Goal: Task Accomplishment & Management: Manage account settings

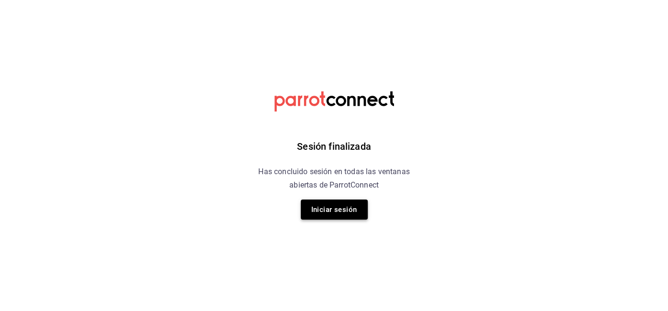
click at [319, 205] on button "Iniciar sesión" at bounding box center [334, 209] width 67 height 20
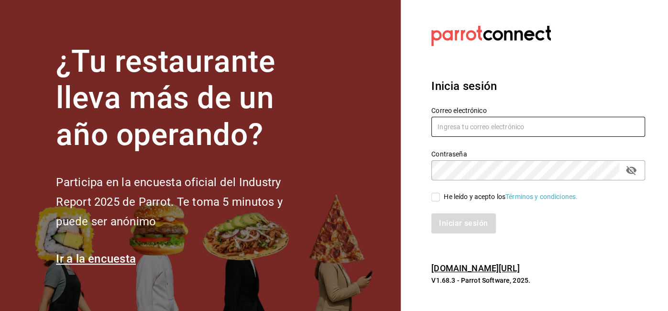
type input "ricardo.ramirez@direccionsalud.com"
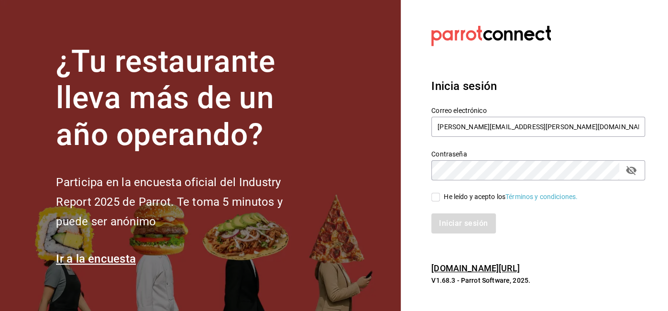
click at [439, 198] on input "He leído y acepto los Términos y condiciones." at bounding box center [435, 197] width 9 height 9
checkbox input "true"
click at [452, 223] on button "Iniciar sesión" at bounding box center [463, 223] width 65 height 20
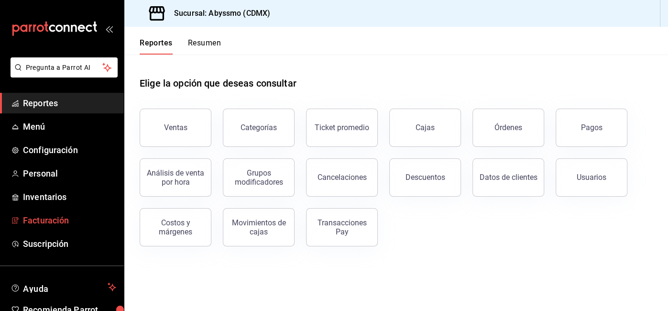
click at [57, 220] on span "Facturación" at bounding box center [69, 220] width 93 height 13
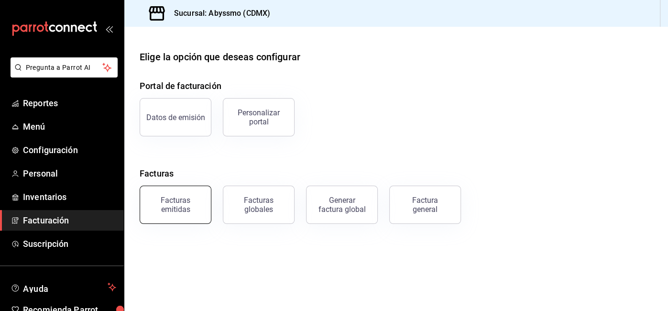
click at [173, 199] on div "Facturas emitidas" at bounding box center [175, 205] width 59 height 18
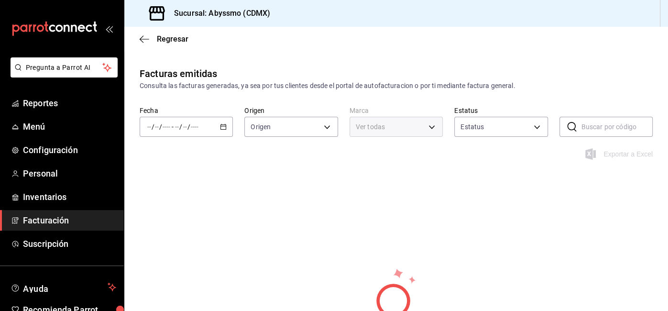
type input "ORDER_INVOICE,GENERAL_INVOICE"
type input "ACTIVE,PENDING_CANCELLATION,CANCELLED,PRE_CANCELLED"
type input "e16cb4ba-9dee-401f-aa9d-e38175083fe3"
click at [224, 127] on icon "button" at bounding box center [223, 126] width 7 height 7
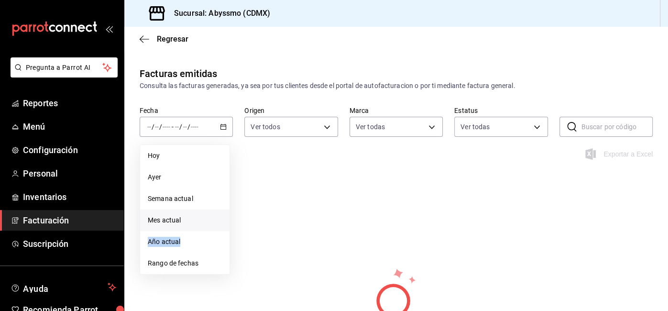
drag, startPoint x: 192, startPoint y: 245, endPoint x: 195, endPoint y: 215, distance: 30.3
click at [195, 215] on ul "[DATE] [DATE] Semana actual Mes actual Año actual Rango de fechas" at bounding box center [185, 209] width 90 height 130
click at [195, 215] on span "Mes actual" at bounding box center [185, 220] width 74 height 10
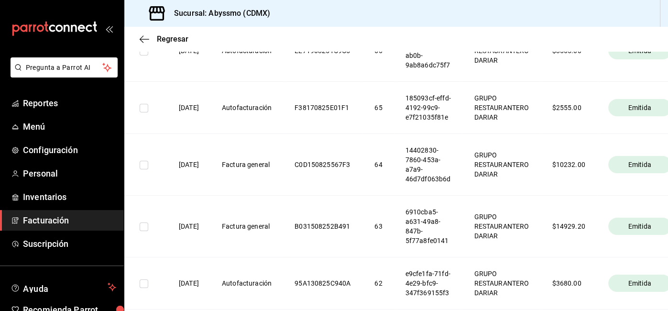
scroll to position [207, 0]
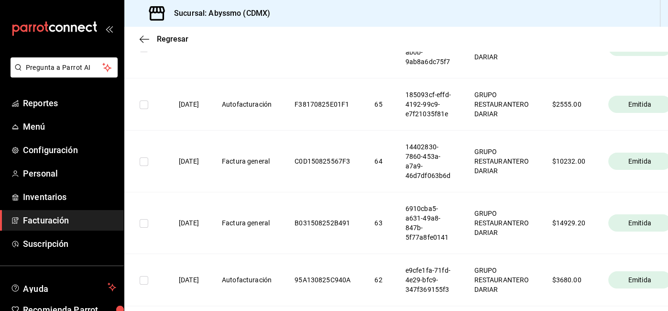
click at [641, 162] on span "Emitida" at bounding box center [640, 161] width 31 height 10
click at [144, 167] on td at bounding box center [145, 162] width 43 height 62
click at [145, 165] on input "checkbox" at bounding box center [144, 161] width 9 height 9
checkbox input "true"
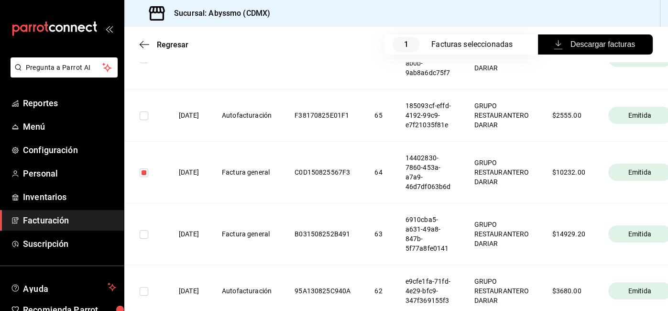
scroll to position [219, 0]
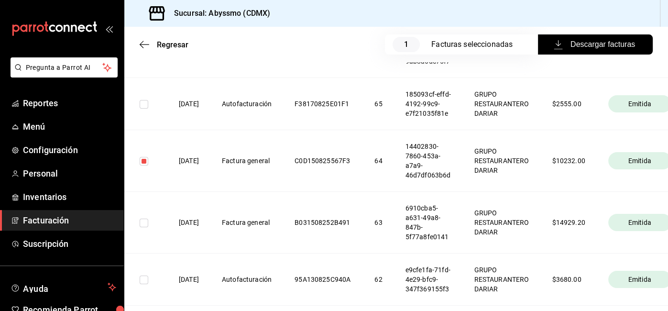
click at [575, 42] on span "Descargar facturas" at bounding box center [595, 44] width 79 height 11
click at [141, 226] on input "checkbox" at bounding box center [144, 223] width 9 height 9
checkbox input "true"
click at [145, 161] on input "checkbox" at bounding box center [144, 161] width 9 height 9
checkbox input "false"
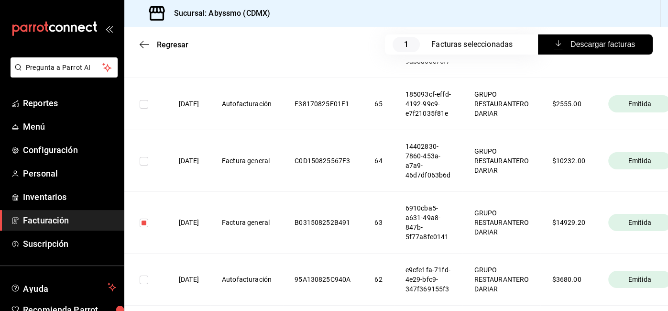
click at [620, 38] on button "Descargar facturas" at bounding box center [595, 44] width 115 height 20
click at [146, 222] on input "checkbox" at bounding box center [144, 223] width 9 height 9
checkbox input "false"
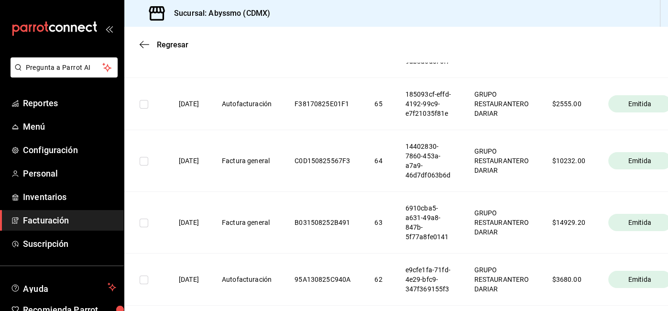
scroll to position [207, 0]
click at [148, 155] on td at bounding box center [145, 162] width 43 height 62
click at [145, 160] on input "checkbox" at bounding box center [144, 161] width 9 height 9
checkbox input "true"
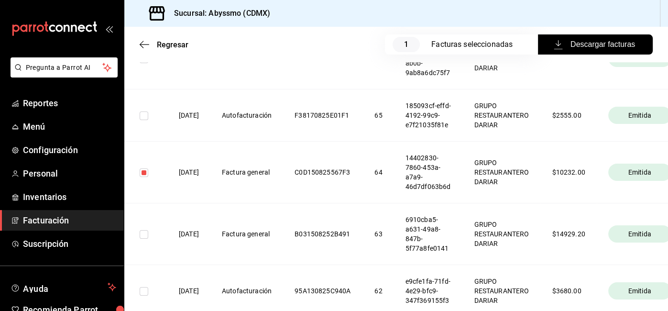
scroll to position [219, 0]
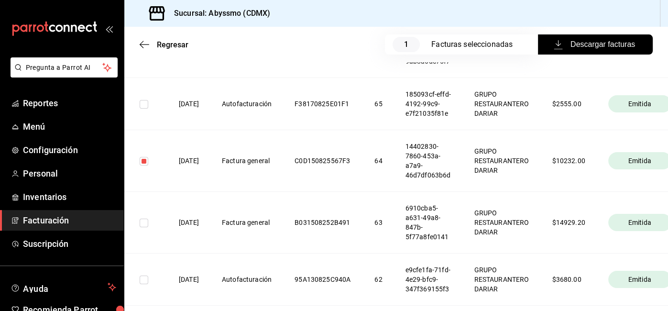
click at [460, 45] on div "Facturas seleccionadas" at bounding box center [475, 44] width 88 height 11
click at [56, 216] on span "Facturación" at bounding box center [69, 220] width 93 height 13
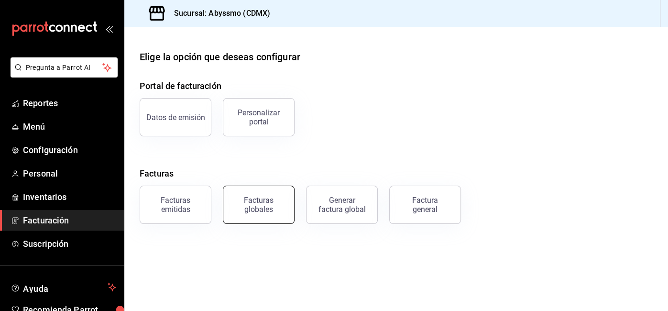
click at [280, 211] on div "Facturas globales" at bounding box center [258, 205] width 59 height 18
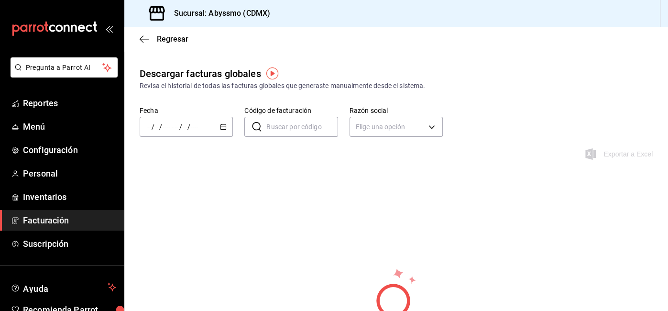
click at [224, 127] on icon "button" at bounding box center [223, 126] width 7 height 7
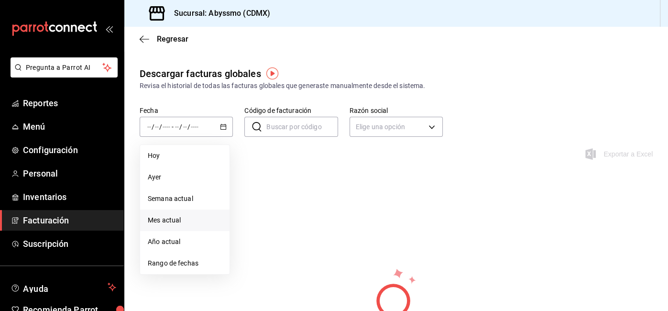
click at [183, 218] on span "Mes actual" at bounding box center [185, 220] width 74 height 10
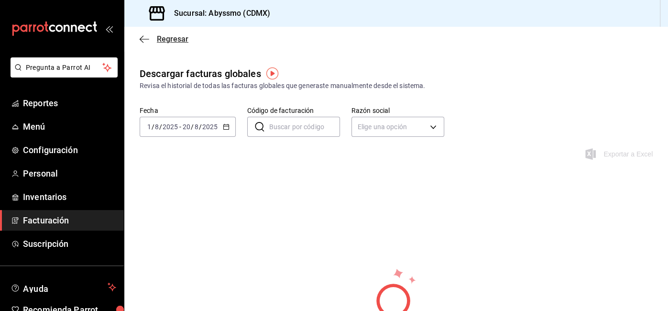
click at [142, 37] on icon "button" at bounding box center [145, 39] width 10 height 9
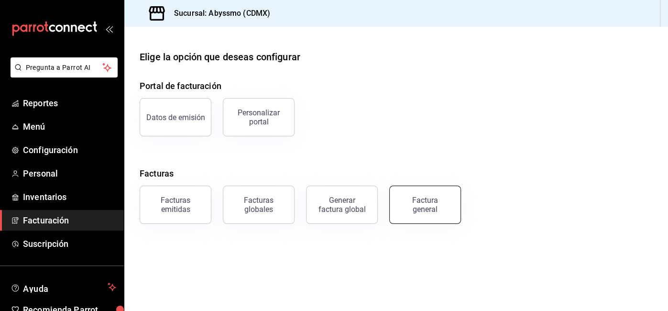
click at [423, 210] on div "Factura general" at bounding box center [425, 205] width 48 height 18
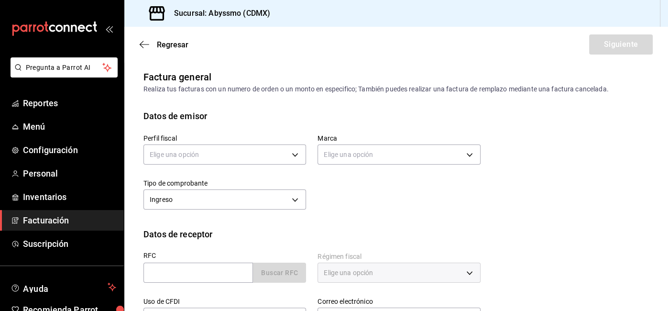
click at [161, 49] on div "Regresar Siguiente" at bounding box center [396, 44] width 544 height 35
click at [165, 46] on span "Regresar" at bounding box center [173, 44] width 32 height 9
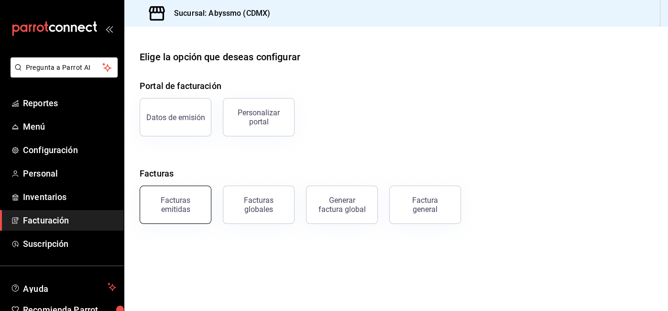
click at [184, 218] on button "Facturas emitidas" at bounding box center [176, 205] width 72 height 38
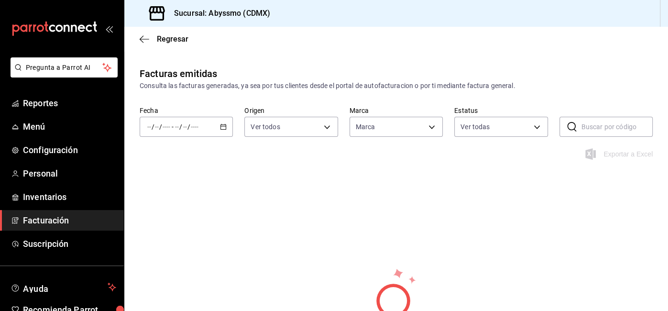
type input "e16cb4ba-9dee-401f-aa9d-e38175083fe3"
click at [227, 128] on icon "button" at bounding box center [223, 126] width 7 height 7
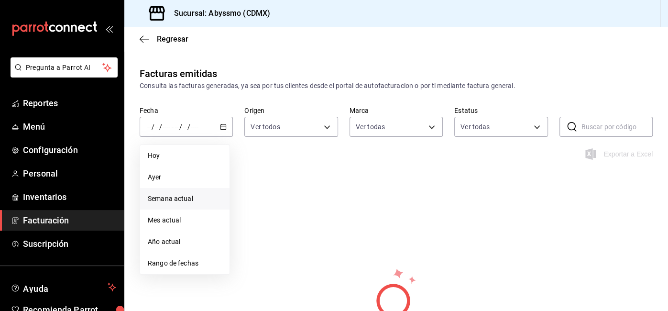
click at [206, 194] on span "Semana actual" at bounding box center [185, 199] width 74 height 10
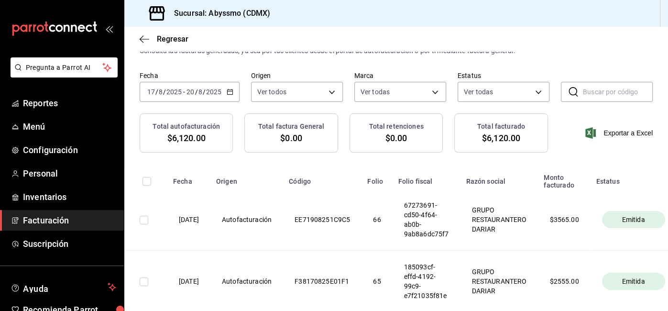
scroll to position [89, 0]
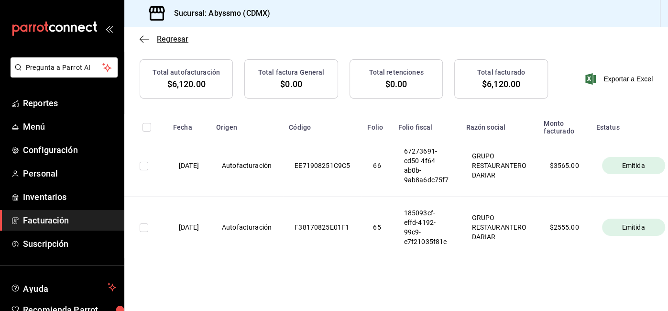
click at [162, 42] on span "Regresar" at bounding box center [173, 38] width 32 height 9
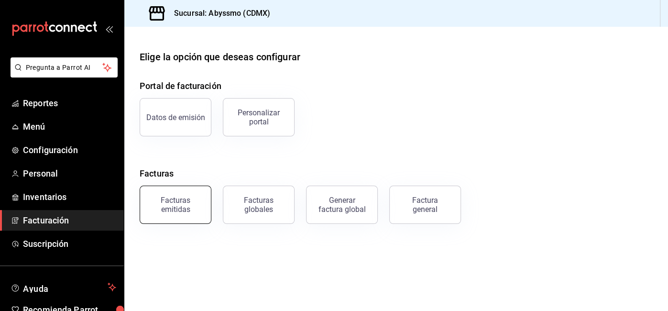
click at [183, 205] on div "Facturas emitidas" at bounding box center [175, 205] width 59 height 18
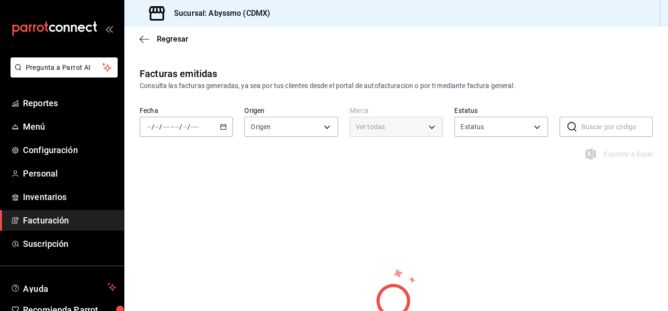
type input "ORDER_INVOICE,GENERAL_INVOICE"
type input "ACTIVE,PENDING_CANCELLATION,CANCELLED,PRE_CANCELLED"
type input "e16cb4ba-9dee-401f-aa9d-e38175083fe3"
click at [220, 130] on div "/ / - / /" at bounding box center [186, 127] width 93 height 20
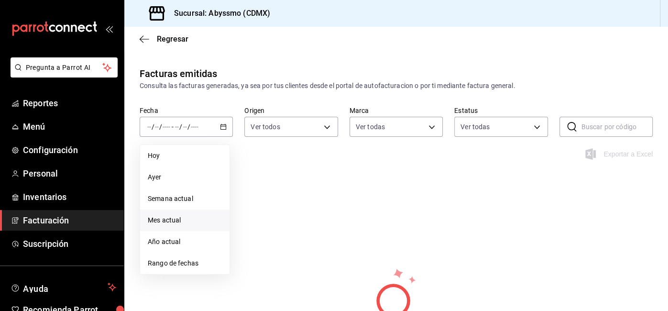
click at [206, 217] on span "Mes actual" at bounding box center [185, 220] width 74 height 10
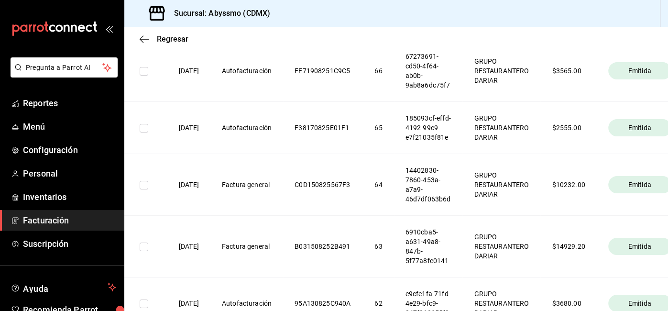
scroll to position [184, 0]
click at [210, 187] on th "[DATE]" at bounding box center [188, 185] width 43 height 62
click at [143, 184] on input "checkbox" at bounding box center [144, 184] width 9 height 9
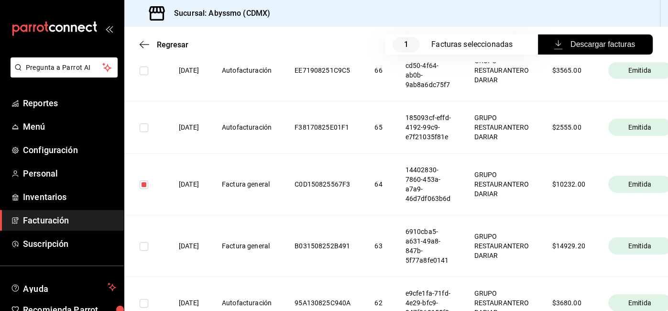
click at [143, 184] on input "checkbox" at bounding box center [144, 184] width 9 height 9
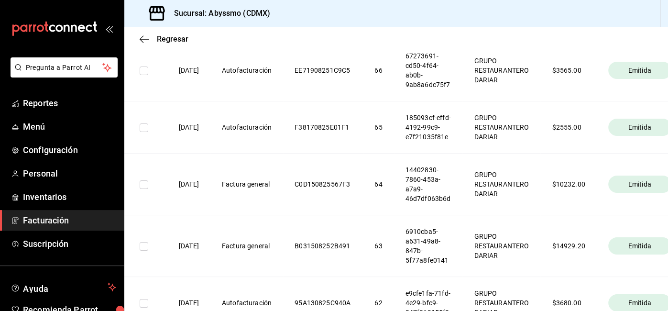
click at [143, 184] on input "checkbox" at bounding box center [144, 184] width 9 height 9
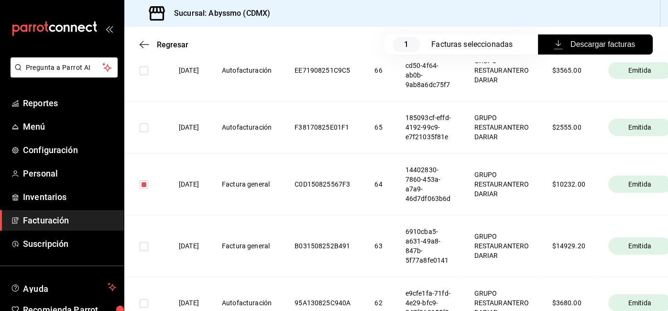
click at [143, 184] on input "checkbox" at bounding box center [144, 184] width 9 height 9
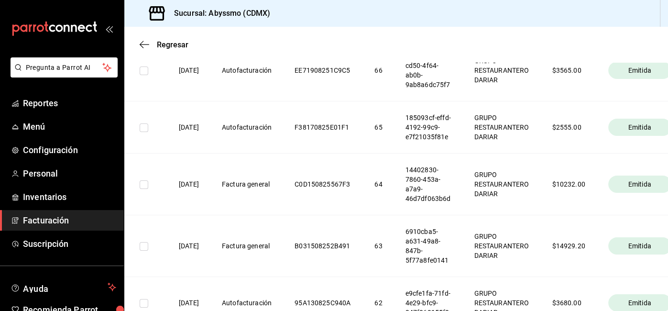
click at [143, 184] on input "checkbox" at bounding box center [144, 184] width 9 height 9
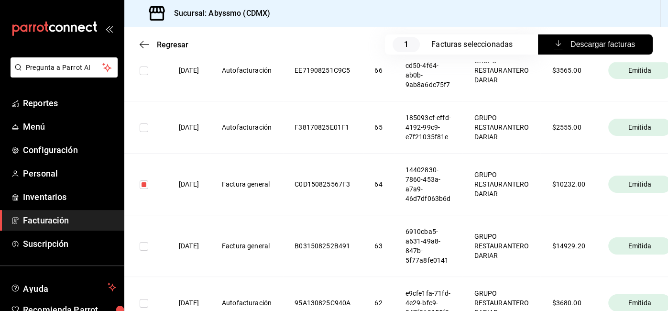
click at [143, 184] on input "checkbox" at bounding box center [144, 184] width 9 height 9
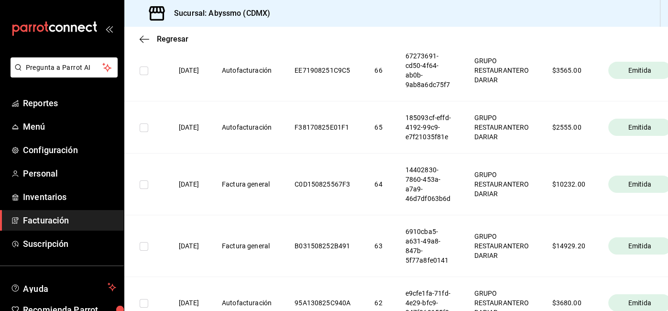
click at [143, 184] on input "checkbox" at bounding box center [144, 184] width 9 height 9
checkbox input "true"
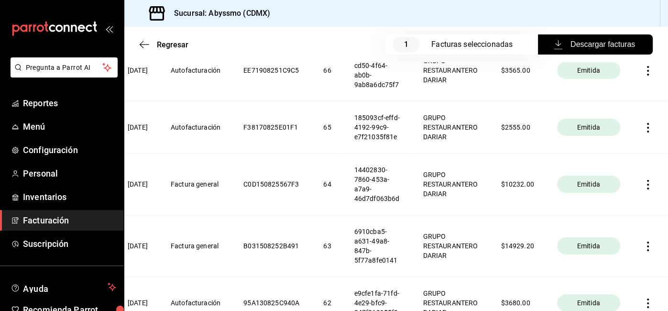
click at [316, 208] on th "64" at bounding box center [327, 185] width 31 height 62
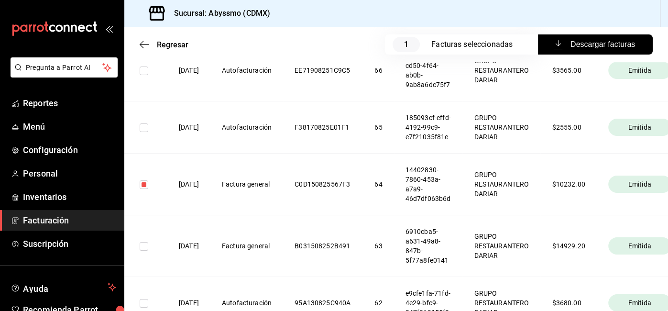
scroll to position [0, 65]
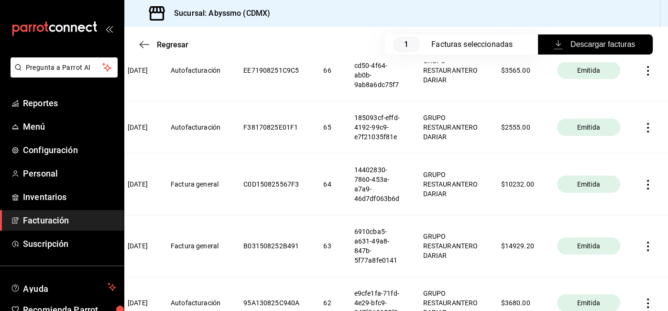
click at [649, 183] on icon "button" at bounding box center [648, 185] width 10 height 10
click at [622, 214] on li "Cancelar factura" at bounding box center [611, 208] width 84 height 23
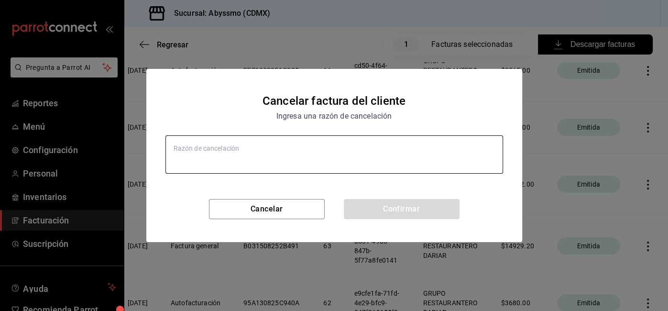
type textarea "x"
click at [334, 170] on textarea at bounding box center [334, 154] width 338 height 38
type textarea "con"
type textarea "x"
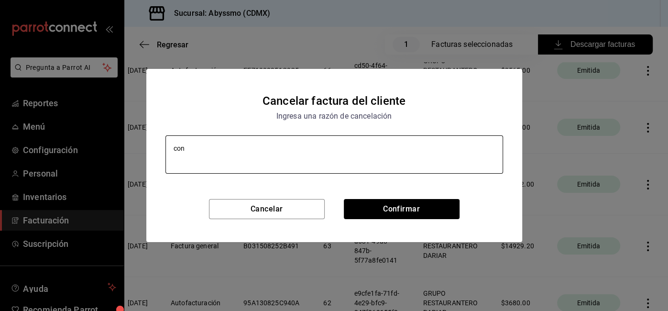
type textarea "conc"
type textarea "x"
type textarea "conce"
type textarea "x"
type textarea "concep"
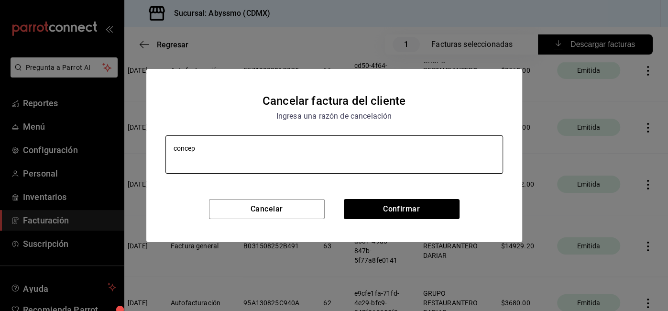
type textarea "x"
type textarea "concept"
type textarea "x"
type textarea "concepto"
type textarea "x"
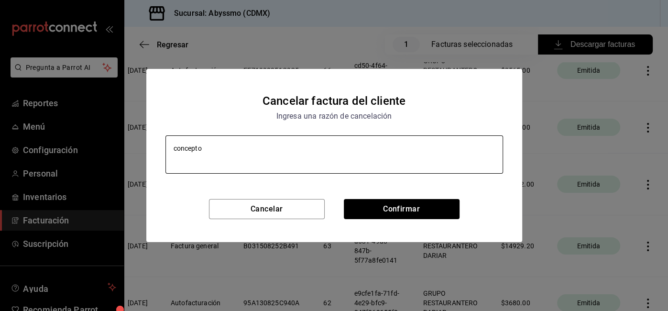
type textarea "conceptos"
type textarea "x"
type textarea "conceptos"
type textarea "x"
type textarea "conceptos e"
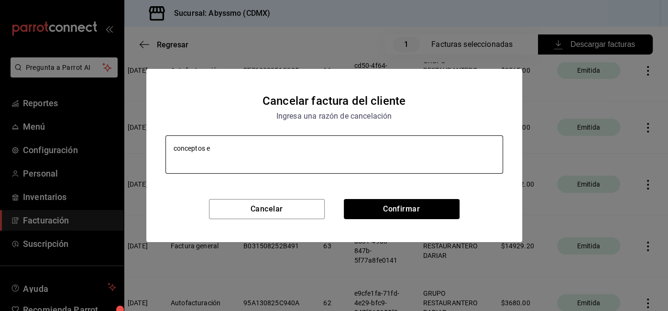
type textarea "x"
type textarea "conceptos er"
type textarea "x"
type textarea "conceptos erro"
type textarea "x"
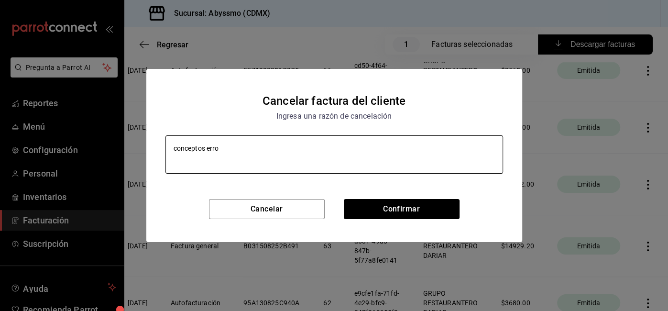
type textarea "conceptos [PERSON_NAME]"
type textarea "x"
type textarea "conceptos errone"
type textarea "x"
type textarea "conceptos erroneo"
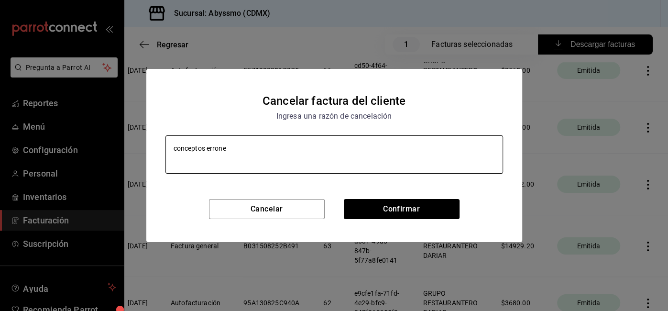
type textarea "x"
type textarea "conceptos erroneos"
type textarea "x"
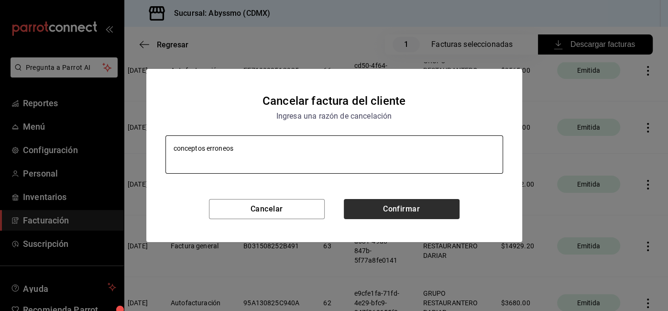
type textarea "conceptos erroneos"
click at [397, 205] on button "Confirmar" at bounding box center [402, 209] width 116 height 20
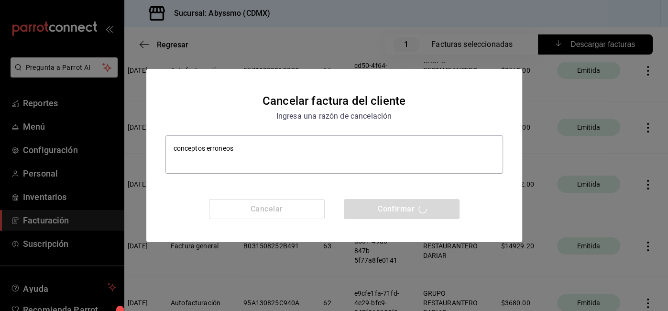
type textarea "x"
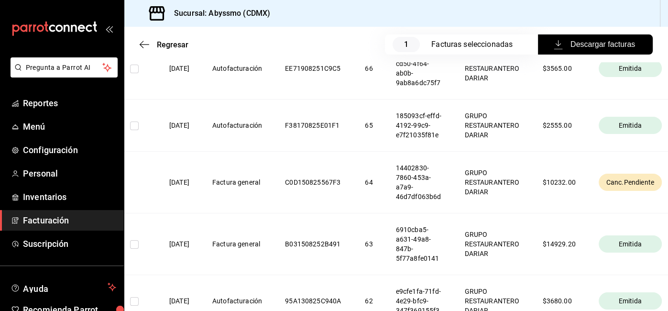
scroll to position [0, 22]
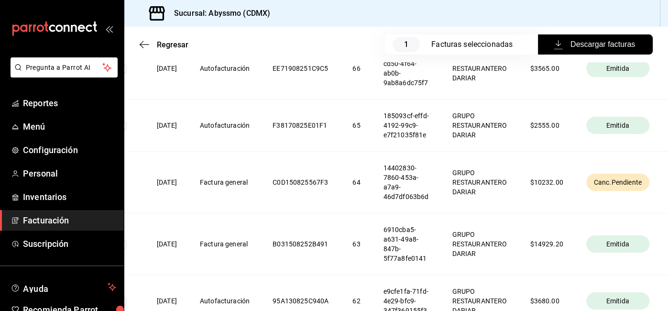
click at [228, 178] on th "Factura general" at bounding box center [224, 183] width 73 height 62
click at [161, 184] on th "[DATE]" at bounding box center [166, 183] width 43 height 62
click at [141, 252] on td at bounding box center [123, 244] width 43 height 62
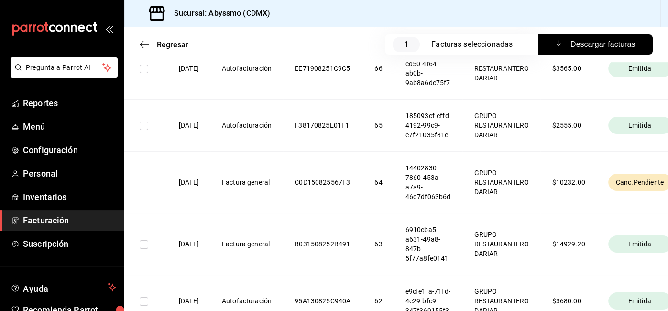
click at [143, 243] on input "checkbox" at bounding box center [144, 244] width 9 height 9
checkbox input "true"
click at [152, 49] on div "Regresar 2 Facturas seleccionadas Descargar facturas" at bounding box center [396, 44] width 544 height 35
click at [162, 45] on span "Regresar" at bounding box center [173, 44] width 32 height 9
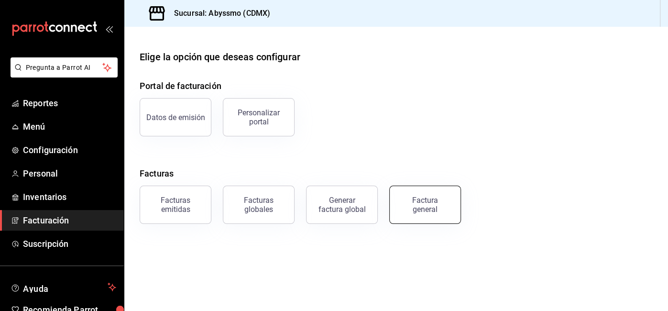
click at [417, 205] on div "Factura general" at bounding box center [425, 205] width 48 height 18
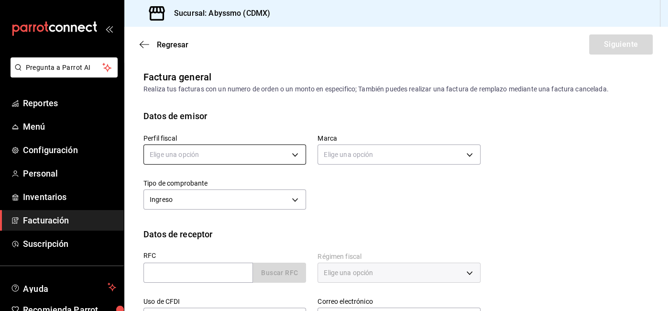
click at [195, 161] on body "Pregunta a Parrot AI Reportes Menú Configuración Personal Inventarios Facturaci…" at bounding box center [334, 155] width 668 height 311
click at [218, 196] on li "GRUPO RESTAURANTERO DARIAR" at bounding box center [225, 203] width 162 height 18
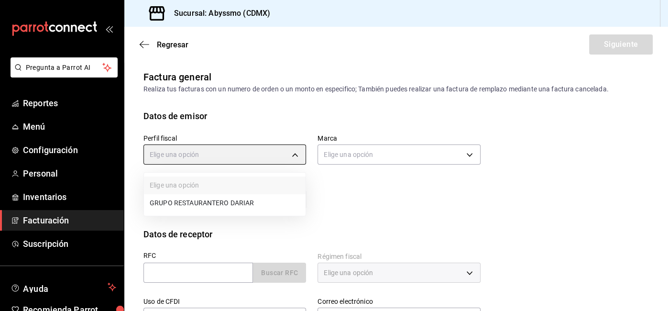
type input "c202846d-b542-4e80-9c5a-8a7618971de7"
type input "e16cb4ba-9dee-401f-aa9d-e38175083fe3"
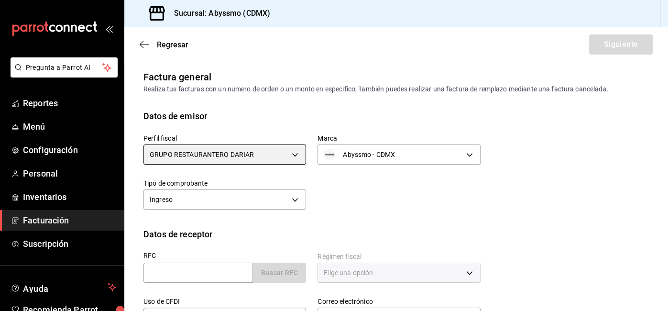
scroll to position [106, 0]
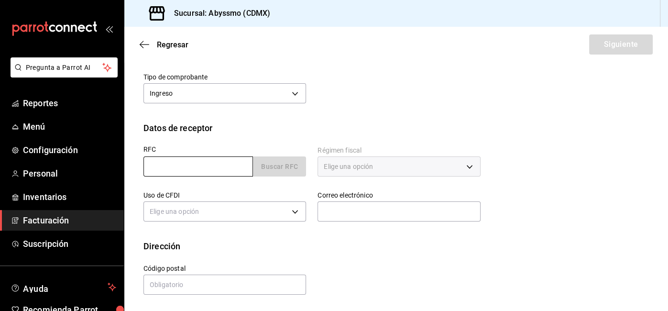
click at [190, 167] on input "text" at bounding box center [198, 166] width 110 height 20
type input "AUN200312396"
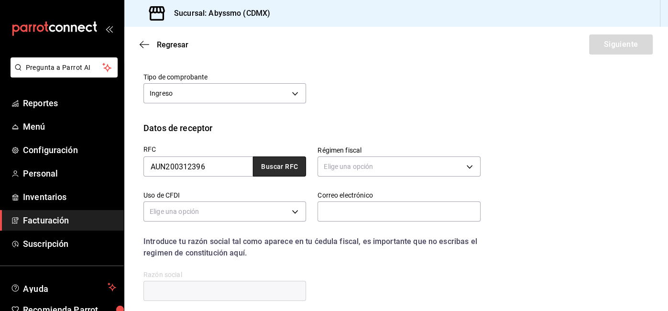
click at [283, 165] on button "Buscar RFC" at bounding box center [279, 166] width 53 height 20
type input "601"
type input "G03"
type input "[PERSON_NAME][EMAIL_ADDRESS][PERSON_NAME][DOMAIN_NAME]"
type input "11850"
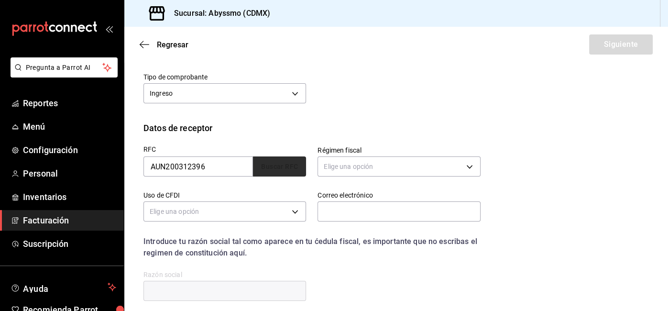
type input "AGENCIA UNION"
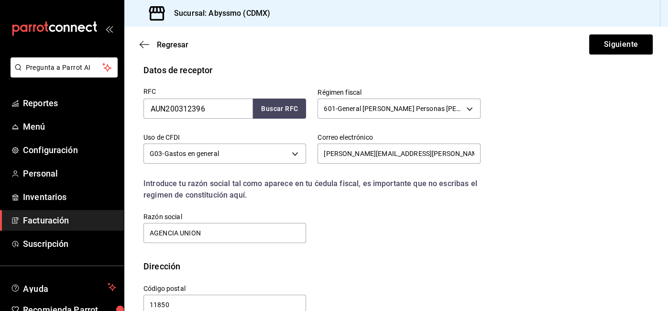
scroll to position [185, 0]
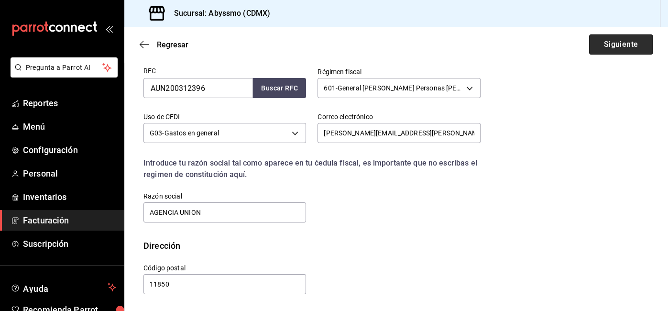
click at [608, 42] on button "Siguiente" at bounding box center [621, 44] width 64 height 20
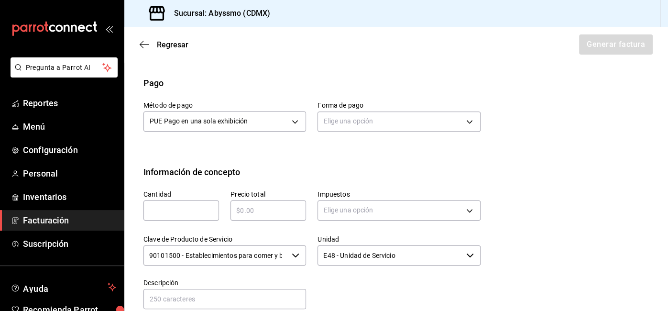
scroll to position [281, 0]
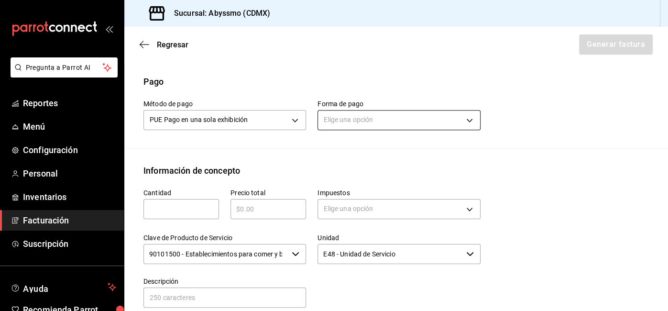
click at [394, 112] on body "Pregunta a Parrot AI Reportes Menú Configuración Personal Inventarios Facturaci…" at bounding box center [334, 155] width 668 height 311
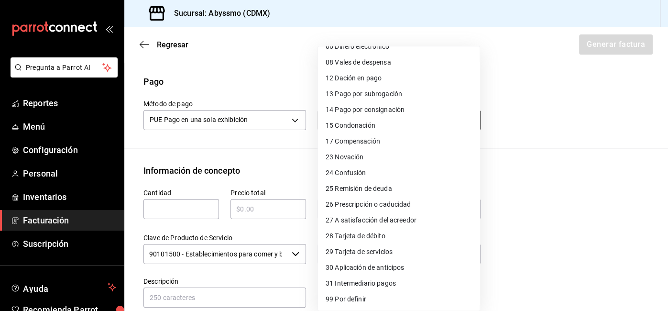
scroll to position [0, 0]
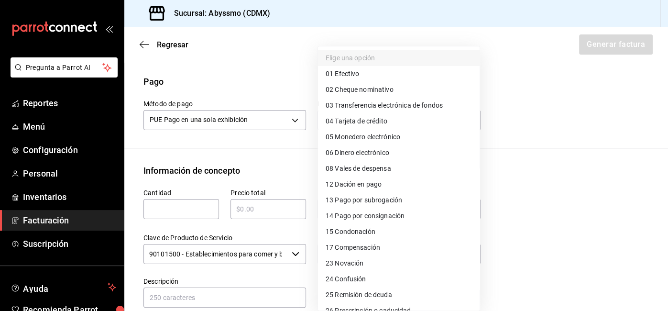
click at [420, 103] on span "03 Transferencia electrónica de fondos" at bounding box center [384, 105] width 117 height 10
type input "03"
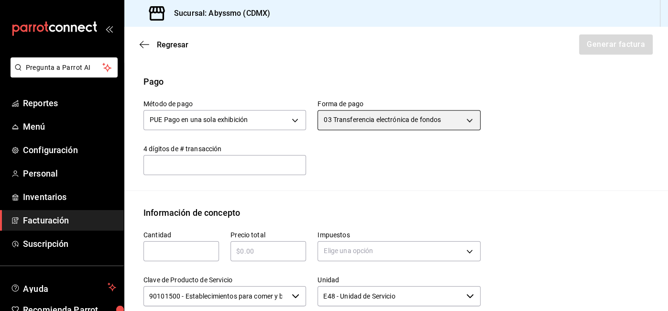
scroll to position [435, 0]
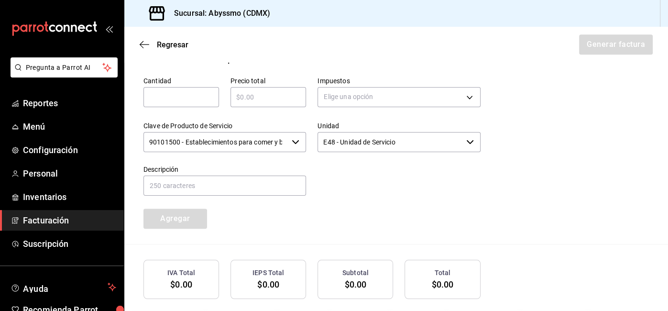
click at [187, 101] on input "text" at bounding box center [181, 96] width 76 height 11
type input "1"
click at [248, 100] on input "text" at bounding box center [269, 96] width 76 height 11
type input "$10232"
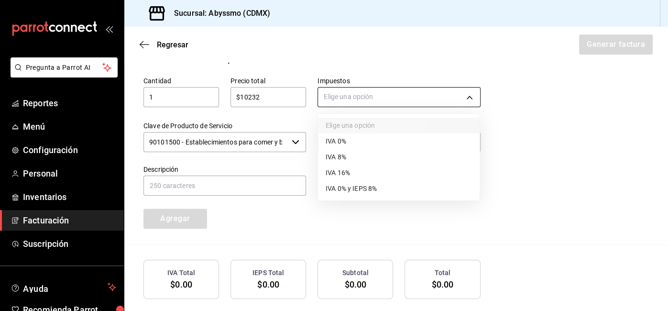
click at [365, 96] on body "Pregunta a Parrot AI Reportes Menú Configuración Personal Inventarios Facturaci…" at bounding box center [334, 155] width 668 height 311
click at [360, 177] on li "IVA 16%" at bounding box center [399, 173] width 162 height 16
type input "IVA_16"
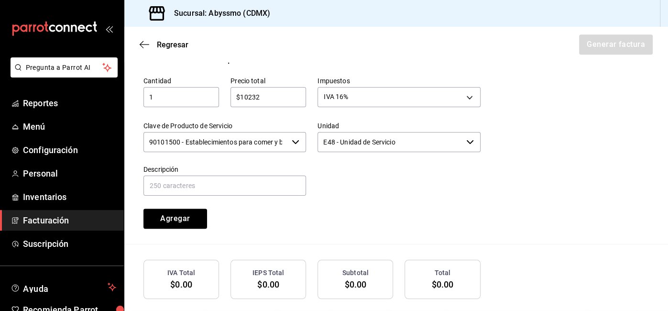
click at [355, 194] on div at bounding box center [393, 176] width 174 height 44
click at [220, 187] on input "text" at bounding box center [224, 186] width 163 height 20
type input "Servicio de comida preaprado"
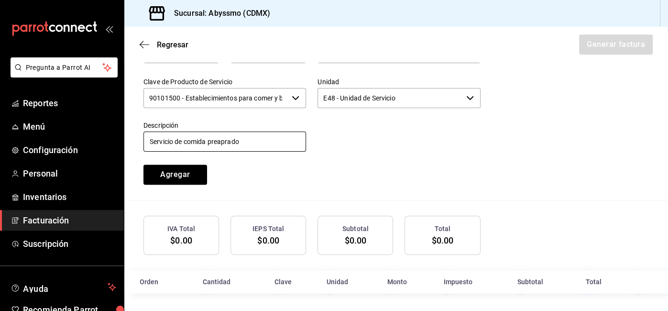
scroll to position [476, 0]
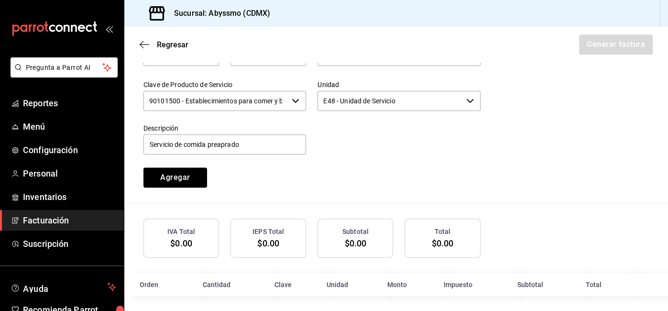
click at [477, 135] on div at bounding box center [393, 134] width 174 height 44
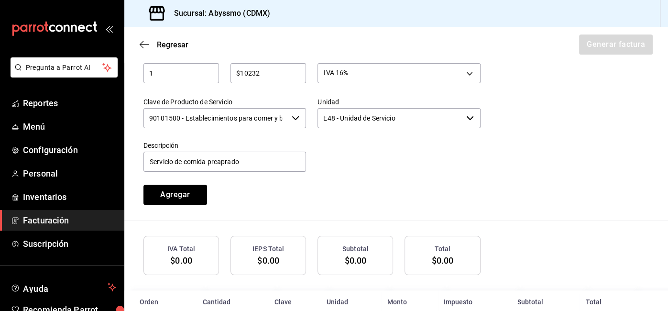
scroll to position [479, 0]
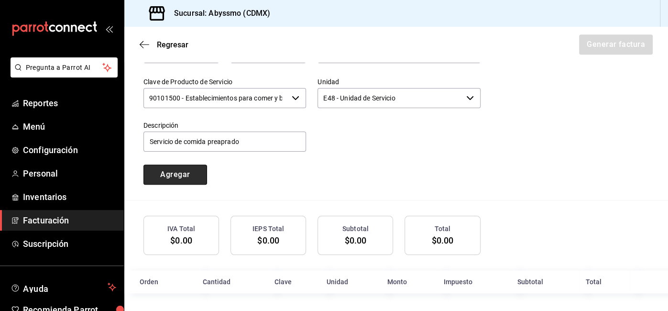
click at [189, 170] on button "Agregar" at bounding box center [175, 175] width 64 height 20
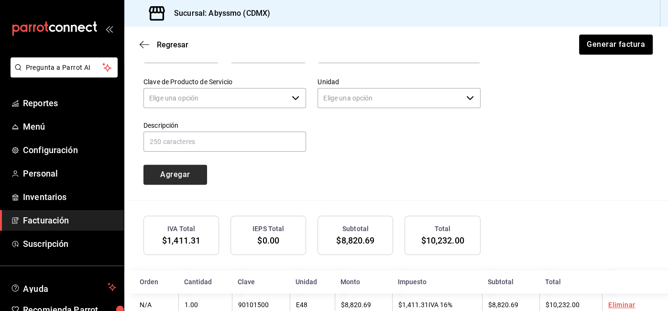
type input "90101500 - Establecimientos para comer y beber"
type input "E48 - Unidad de Servicio"
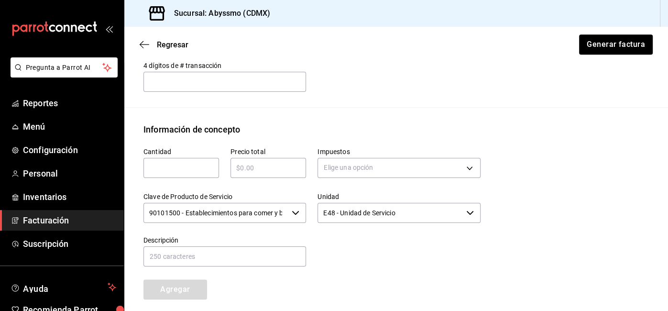
scroll to position [387, 0]
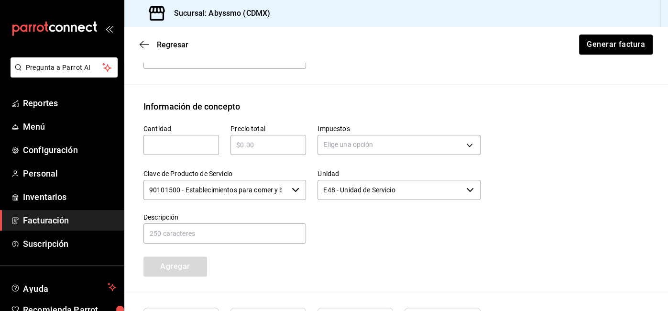
click at [178, 147] on input "text" at bounding box center [181, 144] width 76 height 11
type input "1"
click at [242, 143] on input "text" at bounding box center [269, 144] width 76 height 11
type input "$10232"
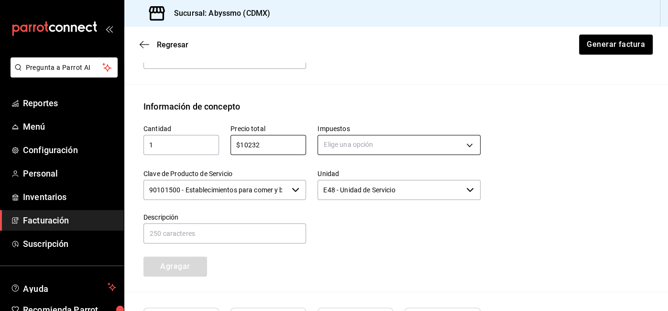
click at [364, 135] on body "Pregunta a Parrot AI Reportes Menú Configuración Personal Inventarios Facturaci…" at bounding box center [334, 155] width 668 height 311
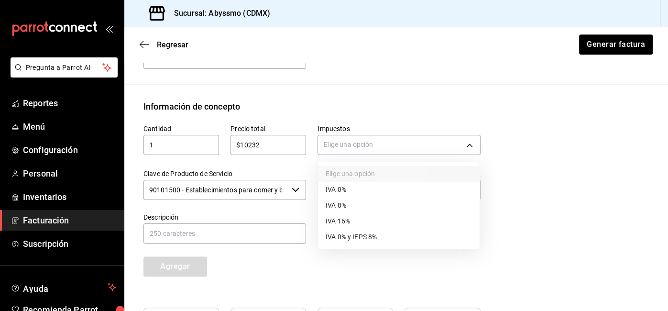
click at [356, 217] on li "IVA 16%" at bounding box center [399, 221] width 162 height 16
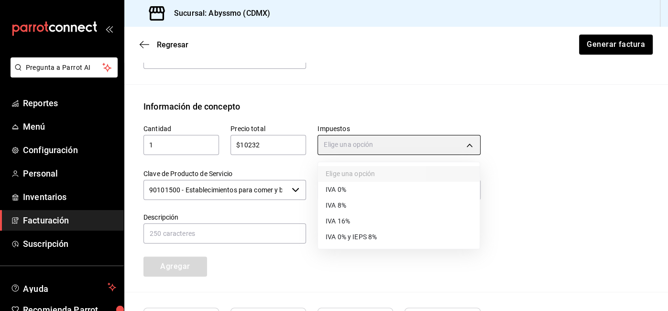
type input "IVA_16"
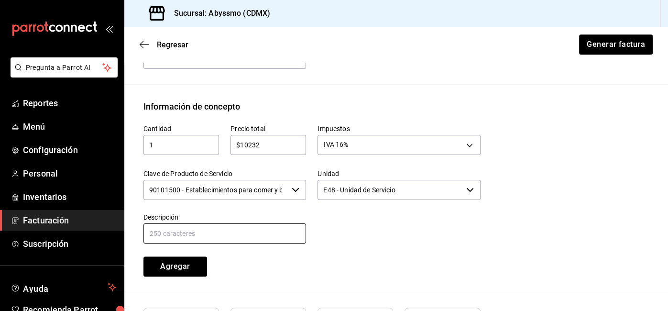
click at [229, 228] on input "text" at bounding box center [224, 233] width 163 height 20
type input "Servicio de comida preaprado"
click at [428, 251] on div "Cantidad 1 ​ Precio total $10232 ​ Impuestos IVA 16% IVA_16 Clave de Producto d…" at bounding box center [306, 195] width 349 height 164
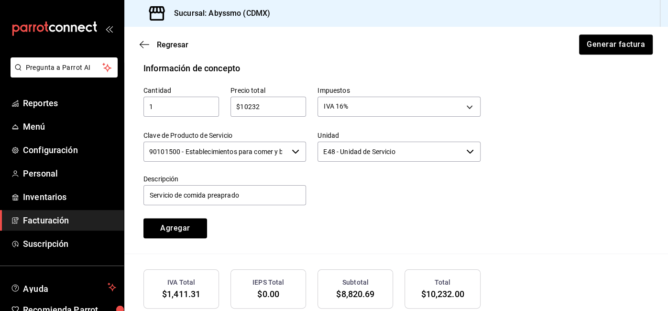
scroll to position [503, 0]
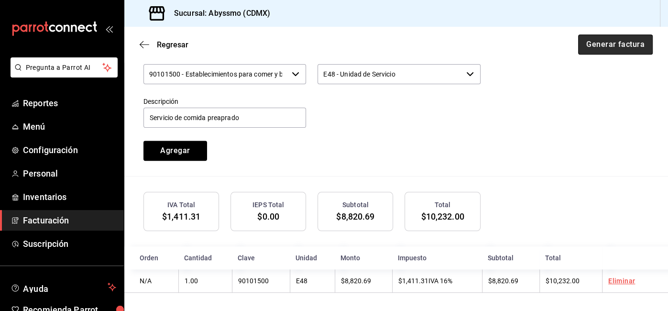
click at [592, 50] on button "Generar factura" at bounding box center [615, 44] width 75 height 20
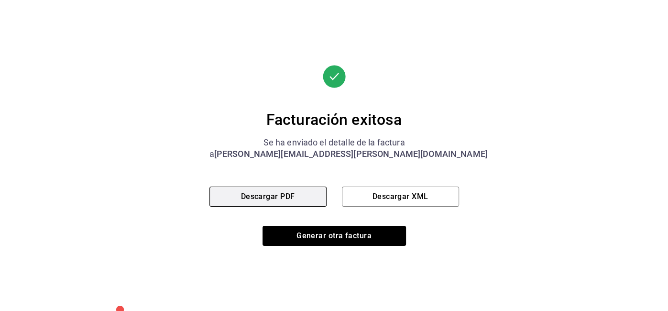
click at [316, 204] on button "Descargar PDF" at bounding box center [267, 197] width 117 height 20
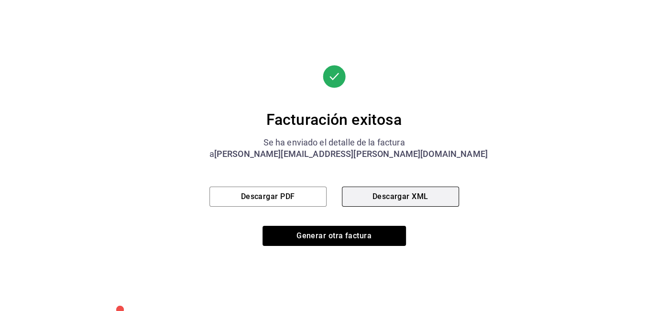
click at [371, 201] on button "Descargar XML" at bounding box center [400, 197] width 117 height 20
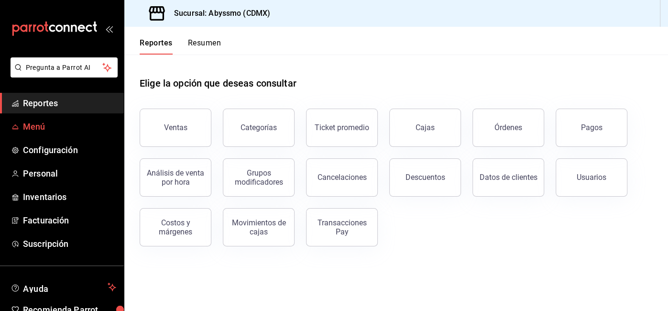
click at [39, 122] on span "Menú" at bounding box center [69, 126] width 93 height 13
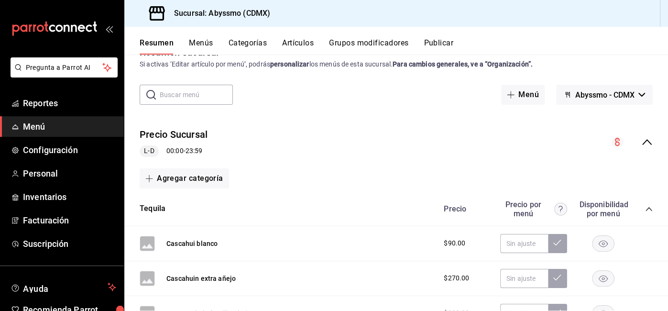
scroll to position [25, 0]
click at [222, 175] on button "Agregar categoría" at bounding box center [184, 178] width 89 height 20
click at [187, 227] on li "Categoría nueva" at bounding box center [181, 226] width 82 height 23
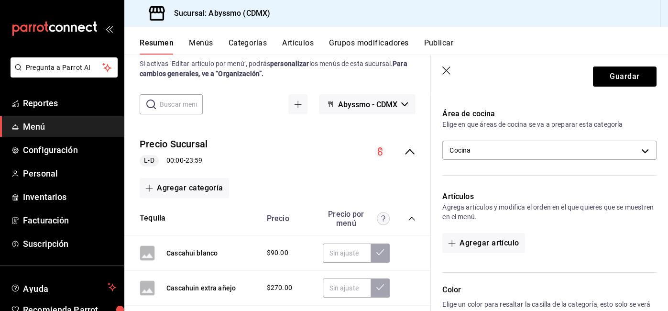
scroll to position [165, 0]
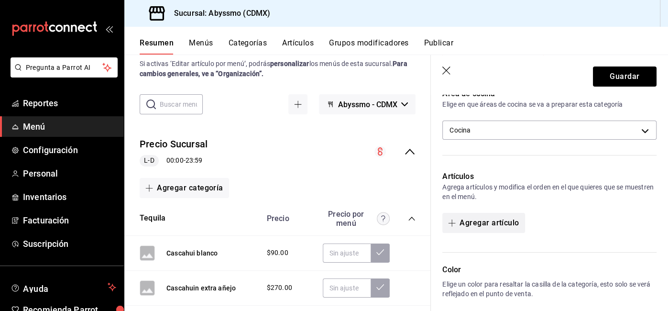
type input "Maleza X Abyssmo"
click at [507, 227] on button "Agregar artículo" at bounding box center [483, 223] width 82 height 20
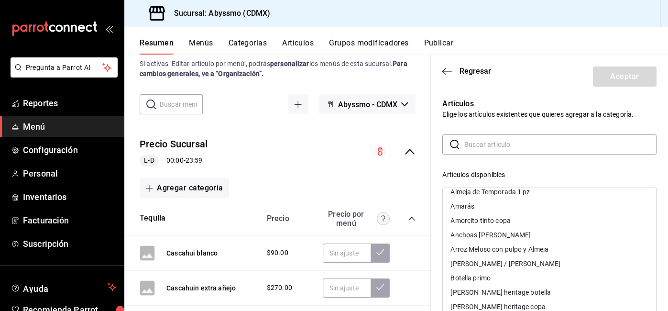
scroll to position [0, 0]
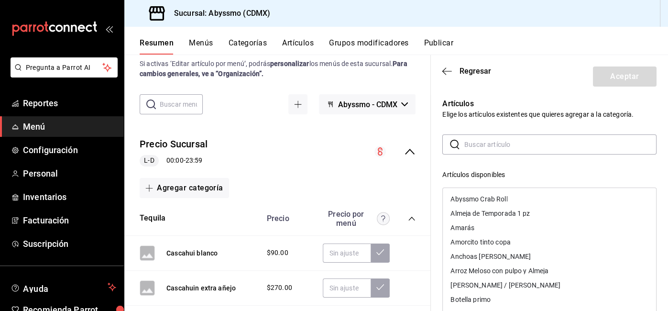
click at [491, 120] on div "Artículos Elige los artículos existentes que quieres agregar a la categoría. ​ …" at bounding box center [544, 281] width 226 height 389
click at [471, 70] on span "Regresar" at bounding box center [476, 70] width 32 height 9
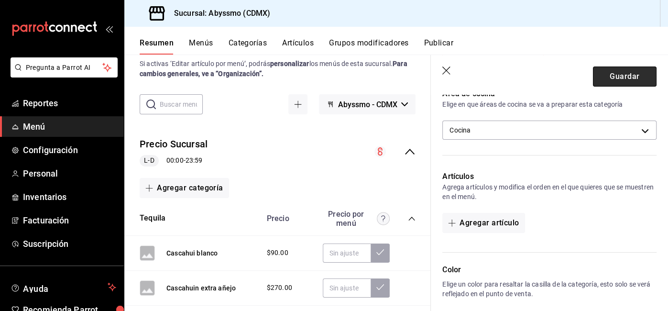
click at [622, 76] on button "Guardar" at bounding box center [625, 76] width 64 height 20
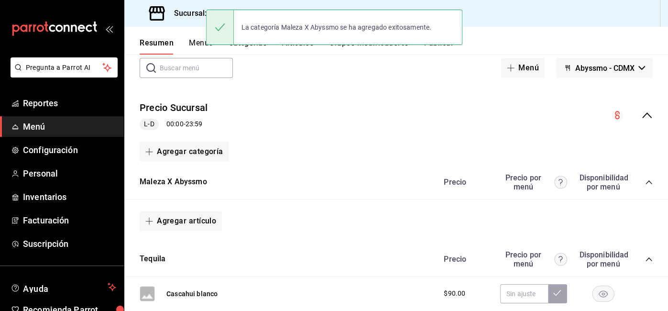
scroll to position [67, 0]
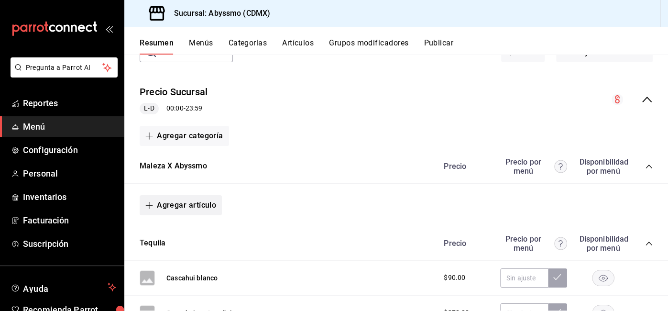
click at [184, 199] on button "Agregar artículo" at bounding box center [181, 205] width 82 height 20
click at [174, 253] on li "Artículo nuevo" at bounding box center [177, 252] width 75 height 23
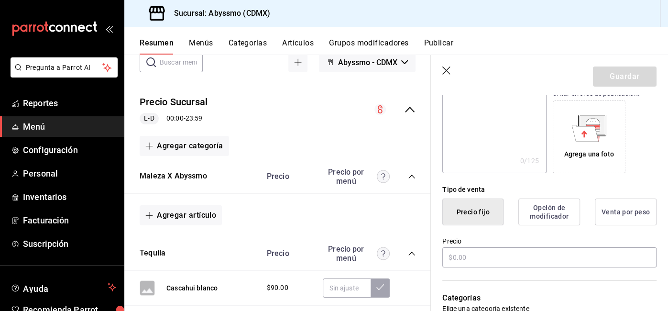
scroll to position [154, 0]
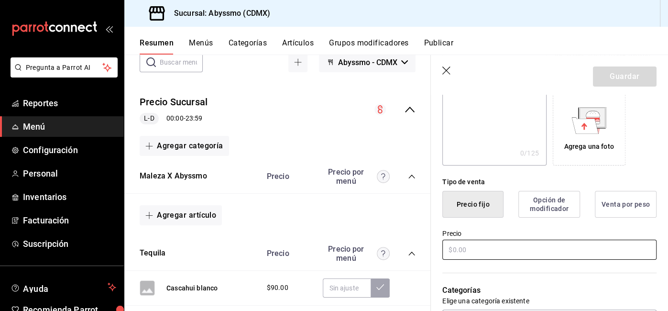
type input "Clam Chowder"
click at [471, 253] on input "text" at bounding box center [549, 250] width 214 height 20
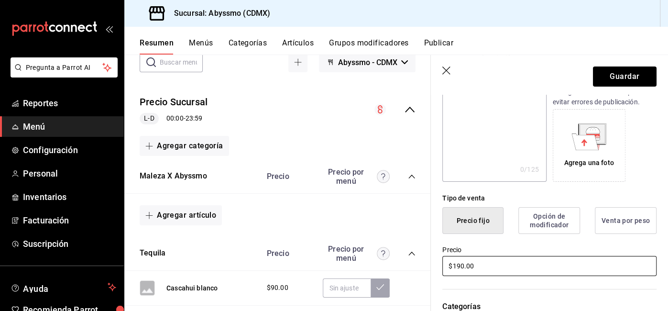
scroll to position [0, 0]
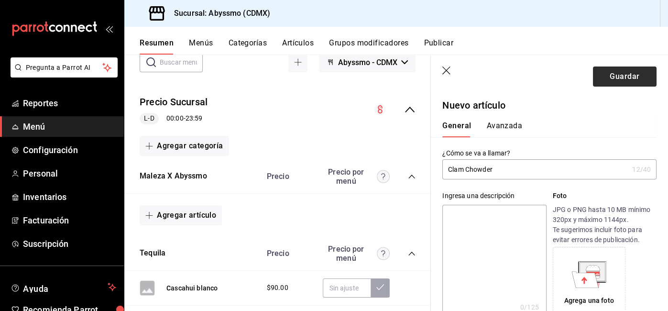
type input "$190.00"
click at [629, 84] on button "Guardar" at bounding box center [625, 76] width 64 height 20
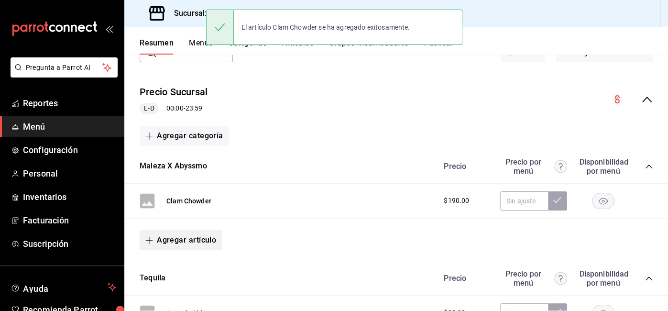
click at [151, 232] on button "Agregar artículo" at bounding box center [181, 240] width 82 height 20
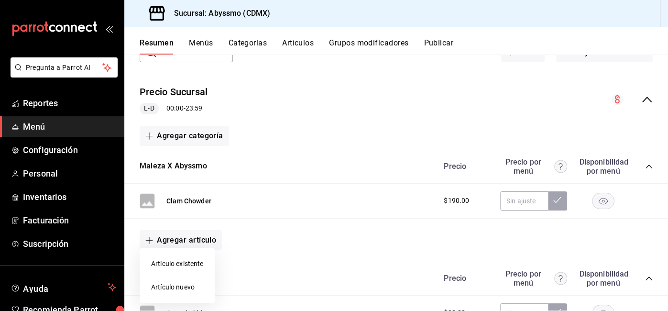
click at [186, 280] on li "Artículo nuevo" at bounding box center [177, 286] width 75 height 23
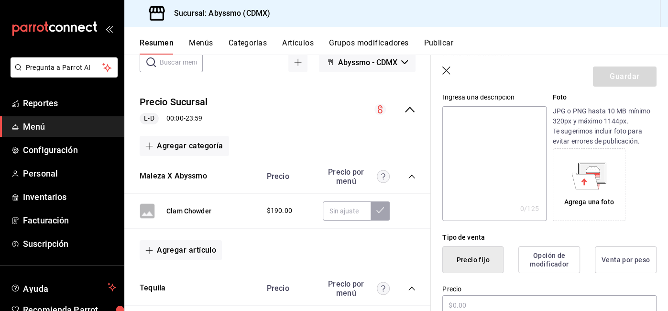
scroll to position [148, 0]
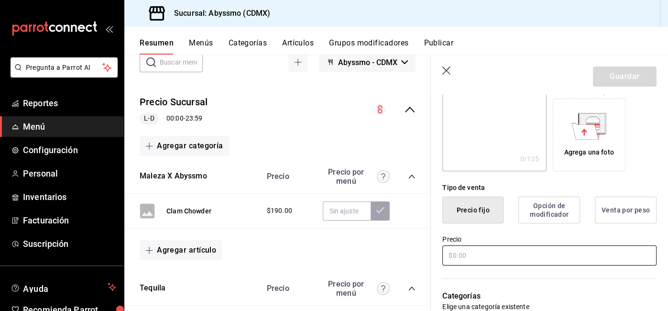
type input "Taco de ecacahuatado"
click at [560, 263] on input "text" at bounding box center [549, 255] width 214 height 20
type input "$150.00"
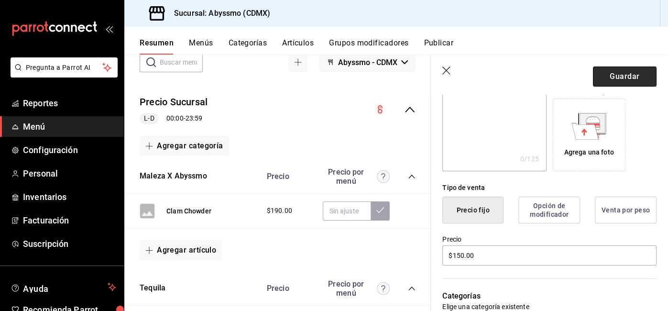
click at [628, 76] on button "Guardar" at bounding box center [625, 76] width 64 height 20
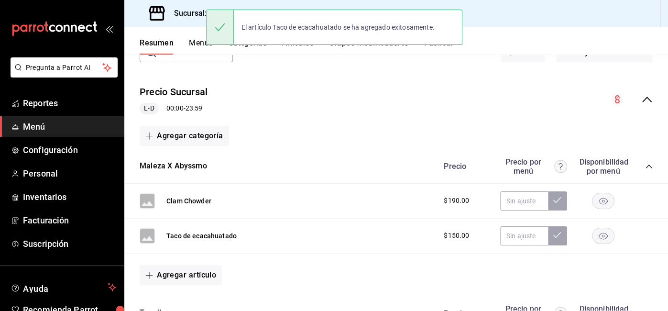
scroll to position [99, 0]
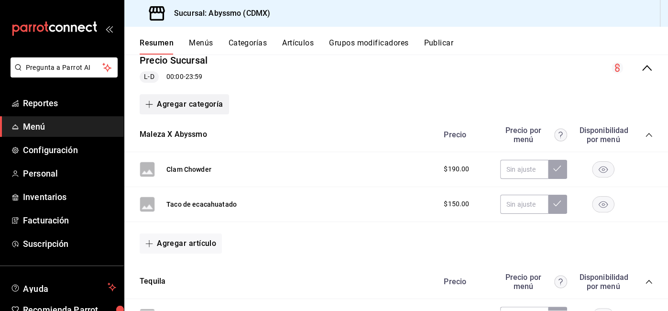
click at [166, 99] on button "Agregar categoría" at bounding box center [184, 104] width 89 height 20
click at [142, 237] on div at bounding box center [334, 155] width 668 height 311
click at [147, 240] on icon "button" at bounding box center [149, 244] width 8 height 8
click at [184, 286] on li "Artículo nuevo" at bounding box center [177, 287] width 75 height 23
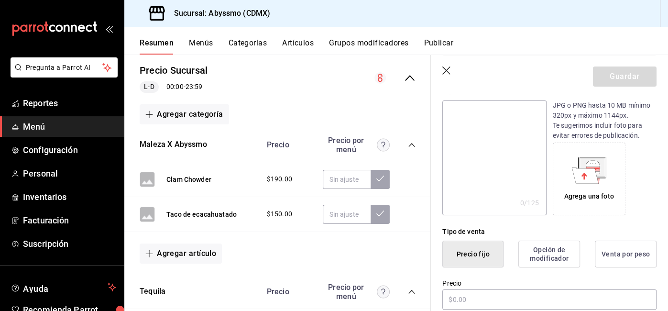
scroll to position [109, 0]
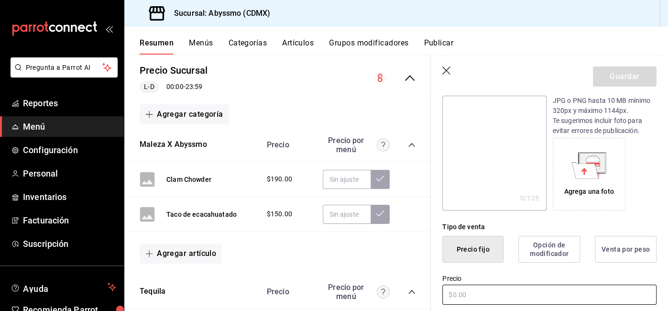
type input "Trucha ahumada"
click at [480, 299] on input "text" at bounding box center [549, 295] width 214 height 20
type input "$310.00"
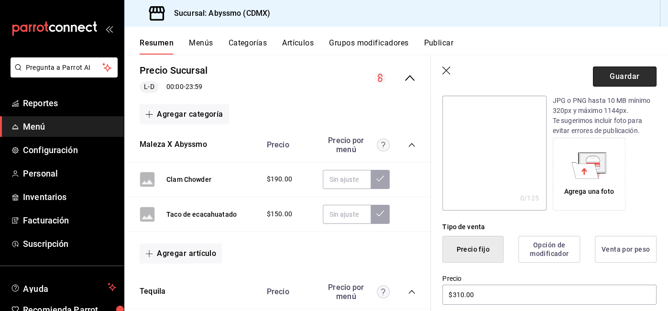
click at [639, 82] on button "Guardar" at bounding box center [625, 76] width 64 height 20
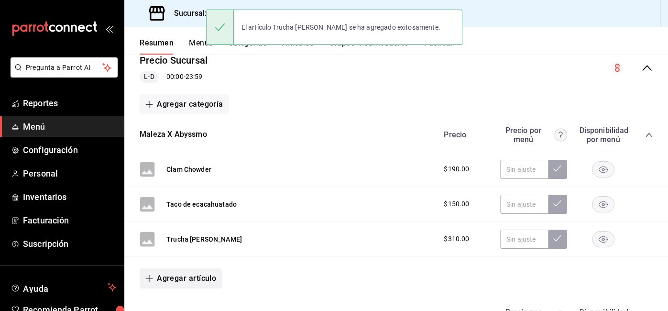
click at [161, 271] on button "Agregar artículo" at bounding box center [181, 278] width 82 height 20
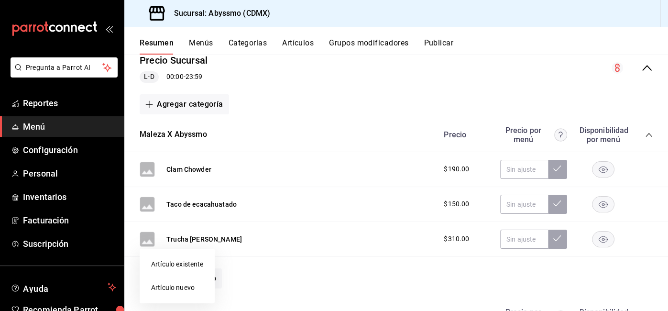
click at [185, 292] on li "Artículo nuevo" at bounding box center [177, 287] width 75 height 23
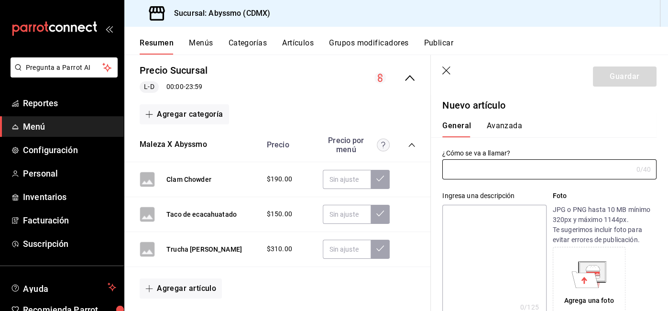
type input "R"
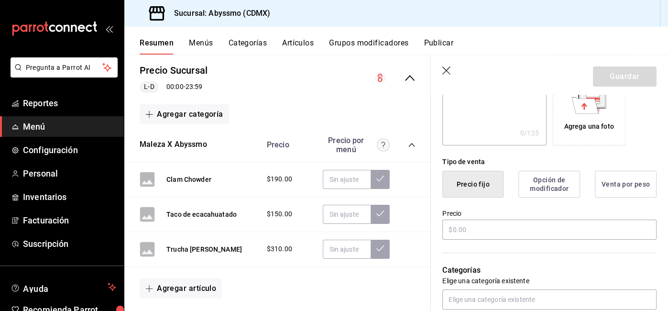
scroll to position [183, 0]
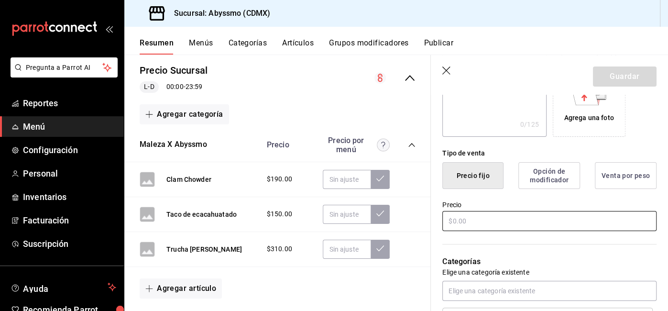
type input "Tlayuda de frijol"
click at [546, 221] on input "text" at bounding box center [549, 221] width 214 height 20
type input "$350.00"
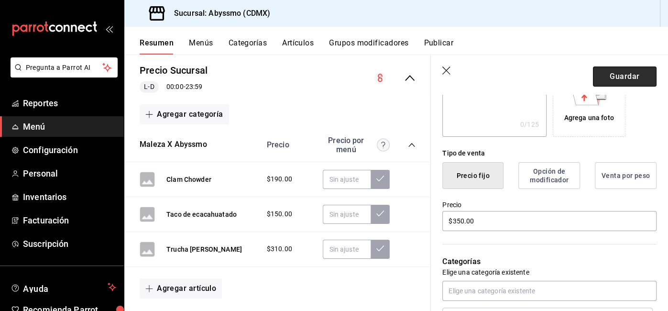
click at [624, 76] on button "Guardar" at bounding box center [625, 76] width 64 height 20
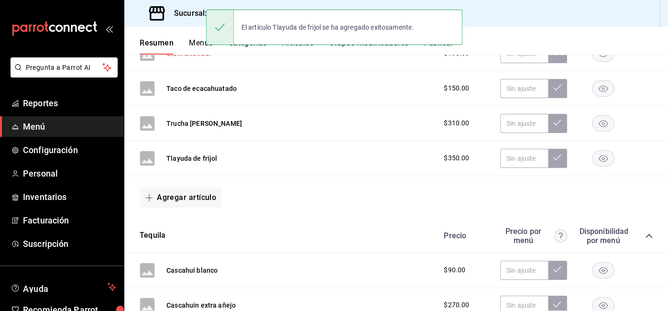
scroll to position [215, 0]
click at [158, 188] on button "Agregar artículo" at bounding box center [181, 197] width 82 height 20
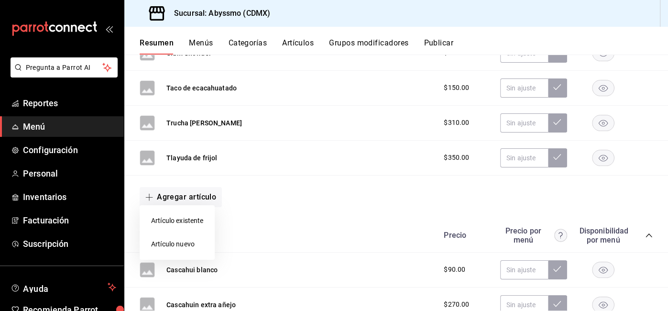
click at [186, 242] on li "Artículo nuevo" at bounding box center [177, 243] width 75 height 23
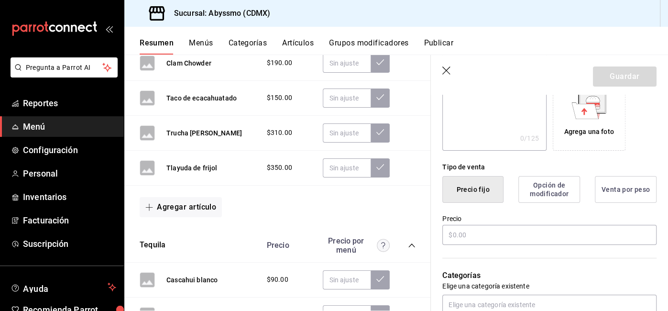
scroll to position [192, 0]
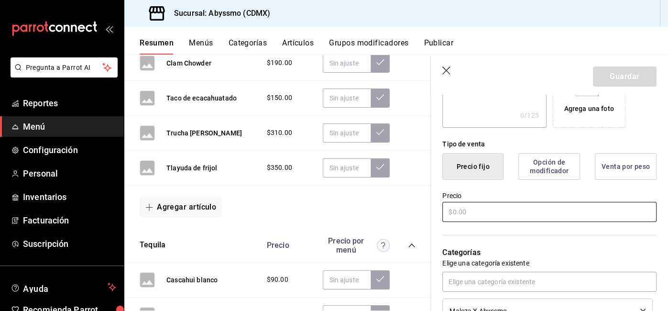
type input "Pesca del dia papilote"
click at [566, 217] on input "text" at bounding box center [549, 212] width 214 height 20
type input "$420.00"
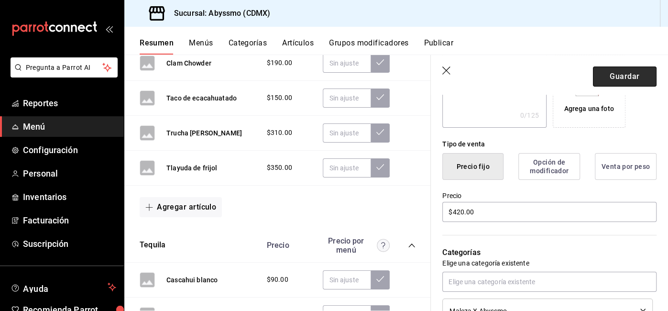
click at [626, 80] on button "Guardar" at bounding box center [625, 76] width 64 height 20
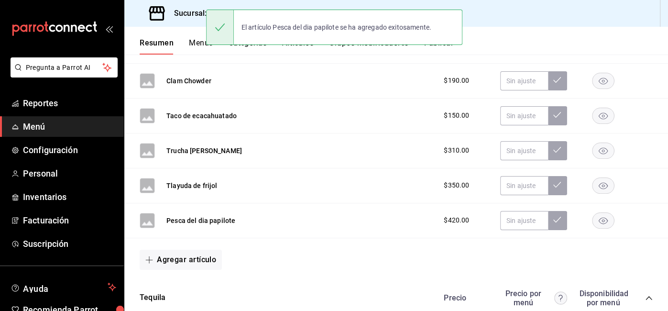
scroll to position [187, 0]
click at [155, 256] on span "button" at bounding box center [150, 260] width 11 height 8
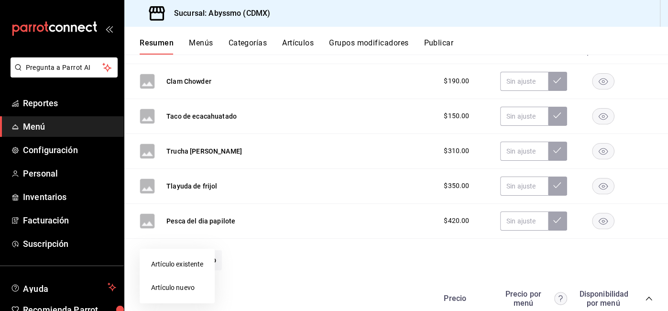
click at [181, 284] on li "Artículo nuevo" at bounding box center [177, 287] width 75 height 23
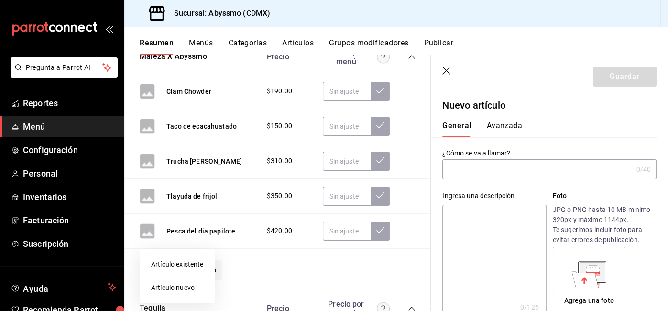
click at [446, 166] on div at bounding box center [334, 155] width 668 height 311
click at [458, 168] on input "text" at bounding box center [537, 169] width 190 height 19
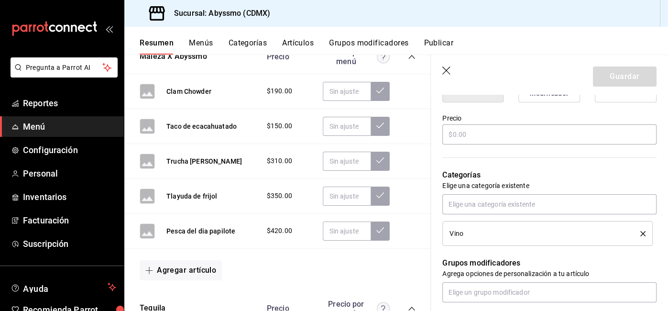
scroll to position [268, 0]
type input "Brocheta de res Wagyu"
click at [525, 133] on input "text" at bounding box center [549, 136] width 214 height 20
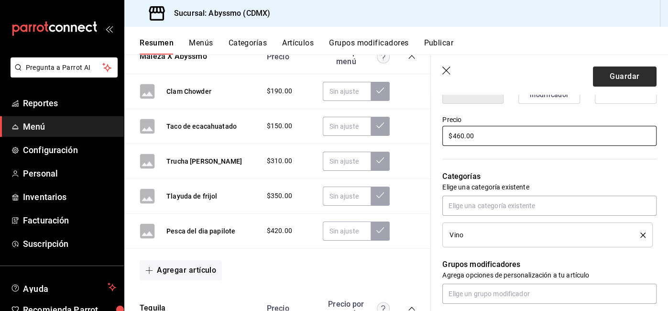
type input "$460.00"
click at [614, 79] on button "Guardar" at bounding box center [625, 76] width 64 height 20
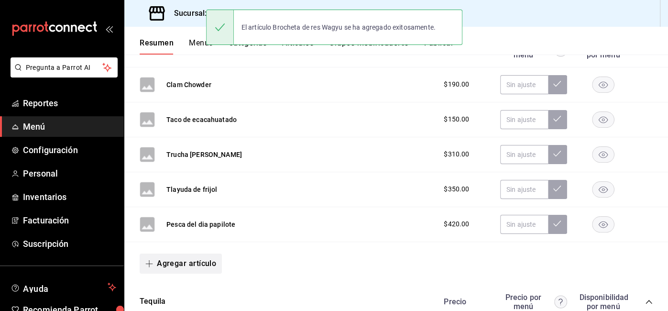
click at [187, 255] on button "Agregar artículo" at bounding box center [181, 263] width 82 height 20
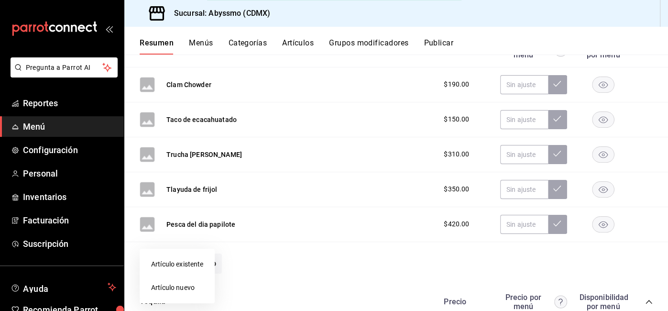
click at [198, 282] on li "Artículo nuevo" at bounding box center [177, 287] width 75 height 23
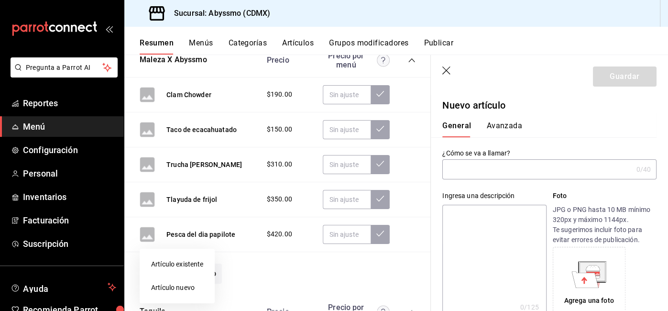
click at [483, 167] on div at bounding box center [334, 155] width 668 height 311
click at [491, 168] on input "text" at bounding box center [537, 169] width 190 height 19
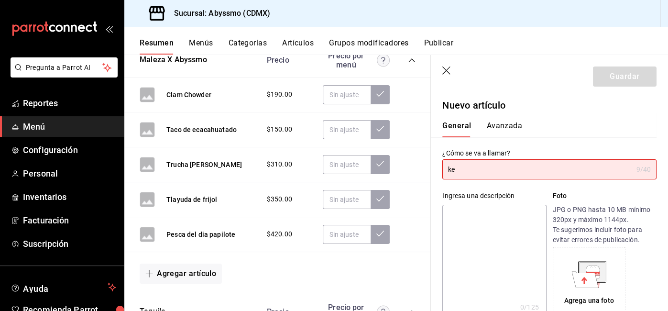
type input "k"
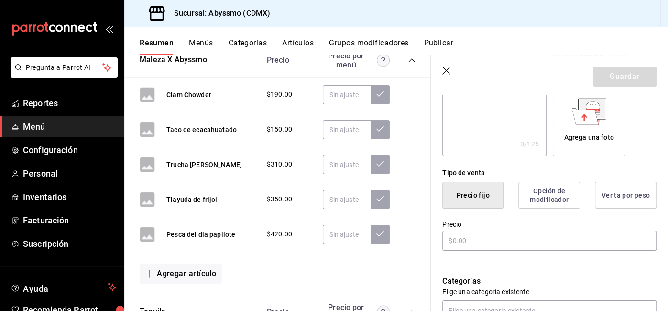
scroll to position [165, 0]
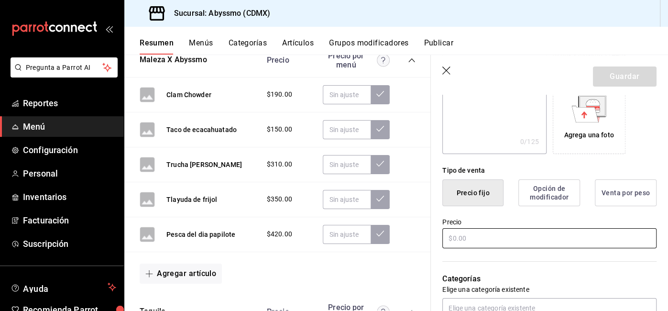
type input "merengue relleno"
click at [460, 241] on input "text" at bounding box center [549, 238] width 214 height 20
type input "$190.00"
click at [625, 74] on button "Guardar" at bounding box center [625, 76] width 64 height 20
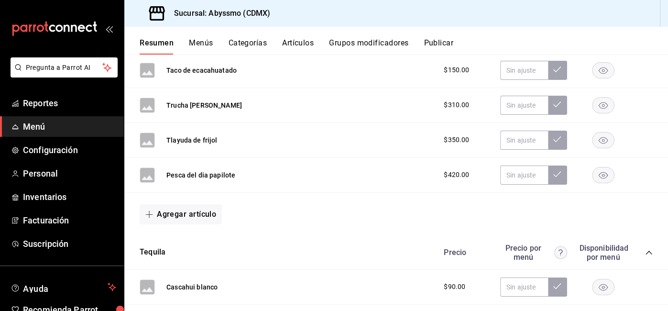
scroll to position [238, 0]
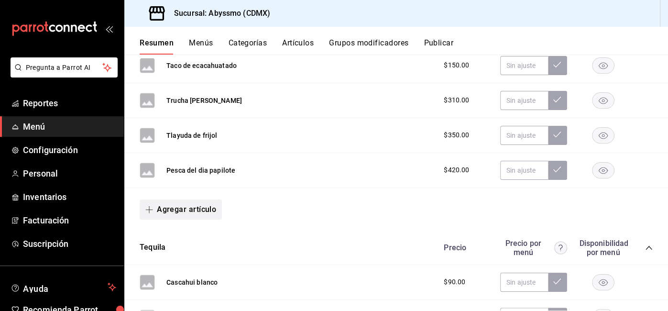
click at [182, 201] on button "Agregar artículo" at bounding box center [181, 209] width 82 height 20
click at [180, 253] on li "Artículo nuevo" at bounding box center [177, 256] width 75 height 23
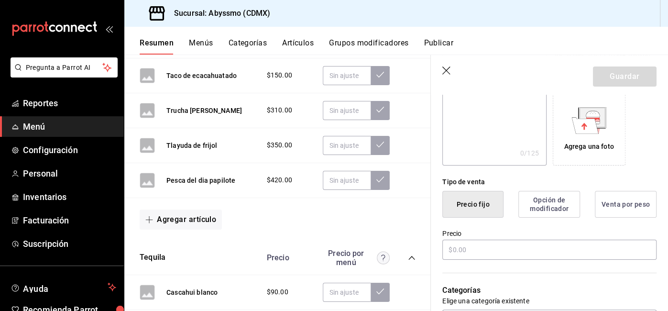
scroll to position [168, 0]
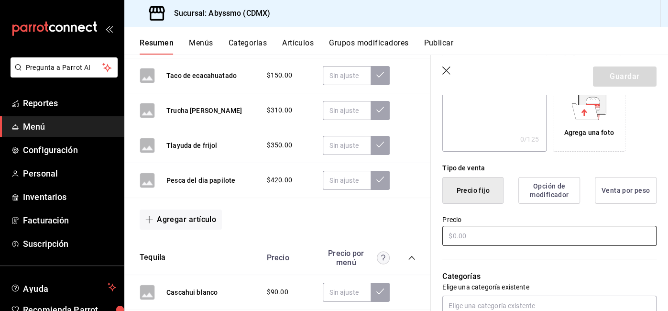
type input "Brocheta Wagyu"
click at [522, 232] on input "text" at bounding box center [549, 236] width 214 height 20
type input "$460.00"
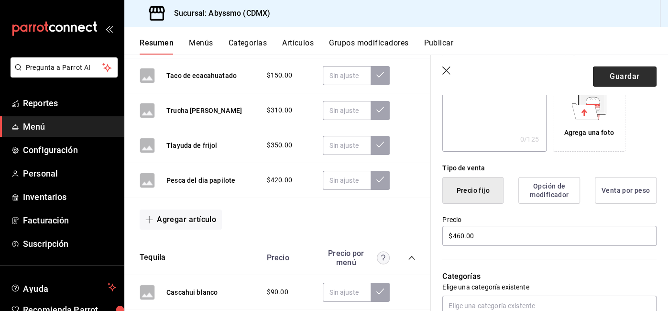
click at [615, 79] on button "Guardar" at bounding box center [625, 76] width 64 height 20
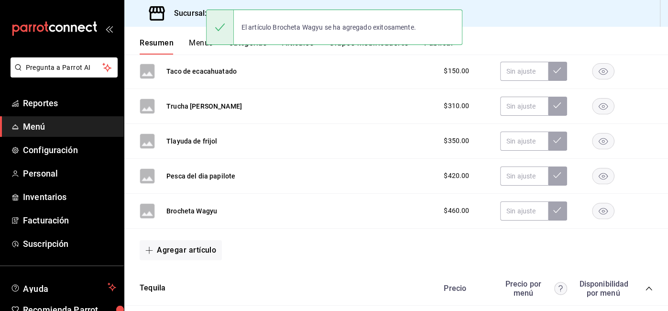
scroll to position [238, 0]
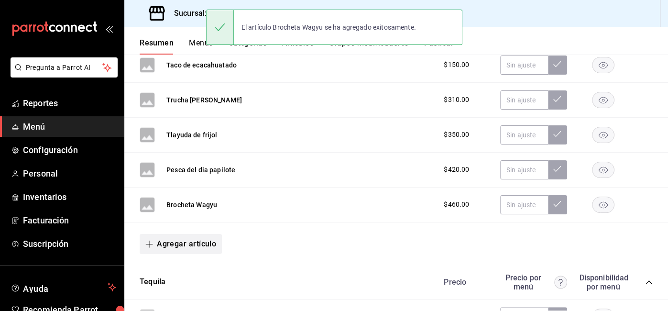
click at [198, 244] on button "Agregar artículo" at bounding box center [181, 244] width 82 height 20
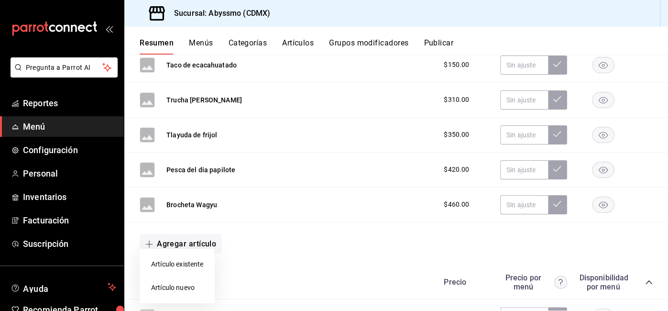
click at [170, 283] on li "Artículo nuevo" at bounding box center [177, 287] width 75 height 23
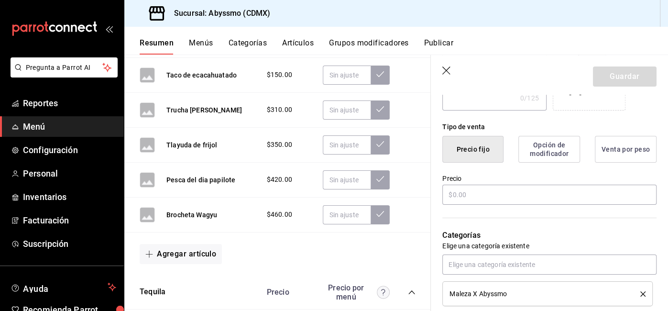
scroll to position [208, 0]
type input "Merengue"
click at [494, 199] on input "text" at bounding box center [549, 196] width 214 height 20
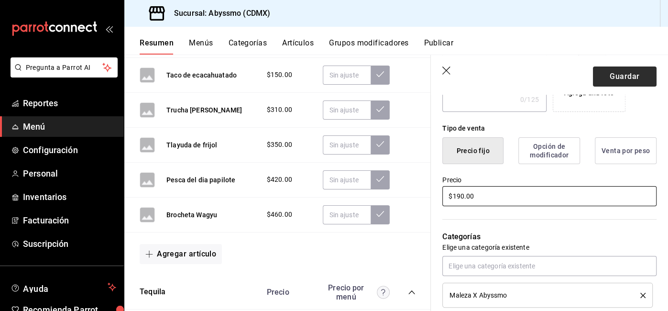
type input "$190.00"
click at [623, 82] on button "Guardar" at bounding box center [625, 76] width 64 height 20
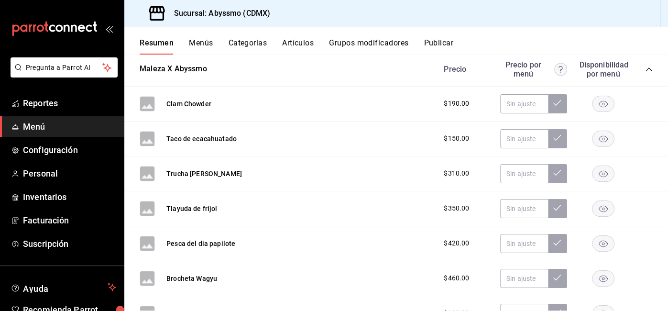
scroll to position [164, 0]
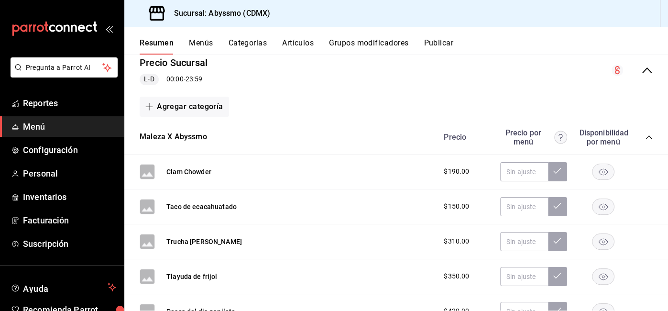
scroll to position [95, 0]
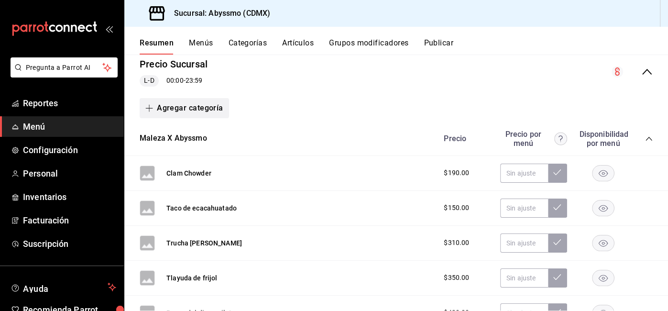
click at [200, 113] on button "Agregar categoría" at bounding box center [184, 108] width 89 height 20
click at [200, 162] on li "Categoría nueva" at bounding box center [181, 156] width 82 height 23
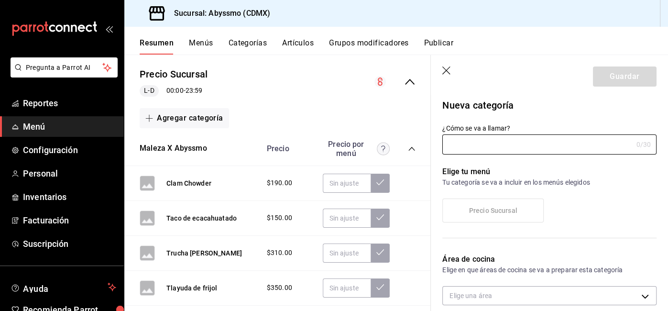
type input "9e5c94e2-e5cb-4de5-a7ca-be22f6f01d70"
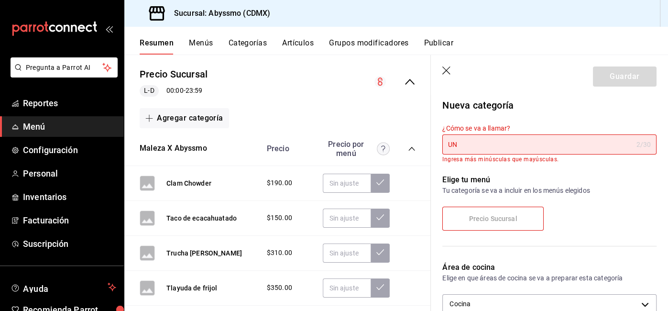
type input "U"
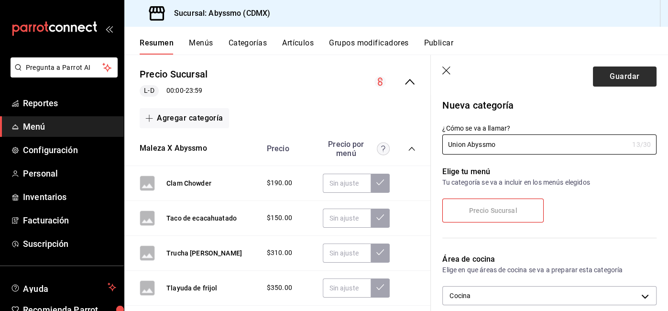
type input "Union Abyssmo"
click at [611, 86] on button "Guardar" at bounding box center [625, 76] width 64 height 20
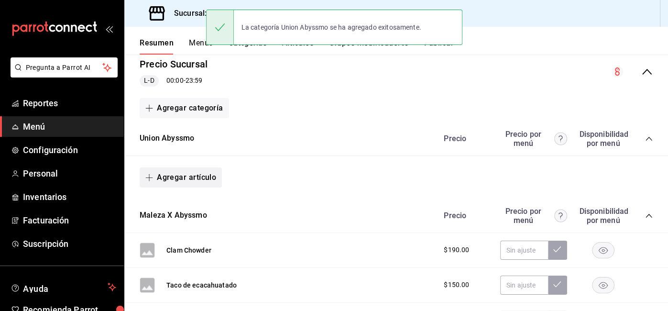
click at [204, 178] on button "Agregar artículo" at bounding box center [181, 177] width 82 height 20
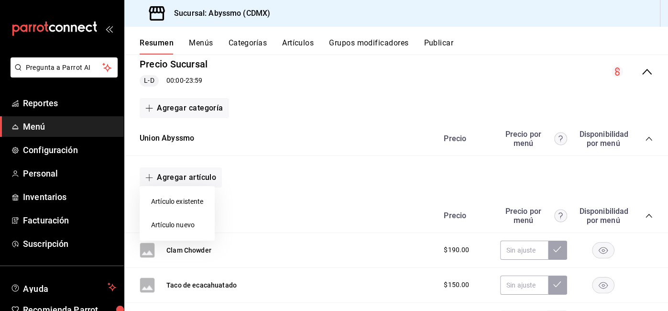
drag, startPoint x: 177, startPoint y: 205, endPoint x: 175, endPoint y: 230, distance: 24.5
click at [175, 230] on ul "Artículo existente Artículo nuevo" at bounding box center [177, 213] width 75 height 55
click at [175, 230] on li "Artículo nuevo" at bounding box center [177, 224] width 75 height 23
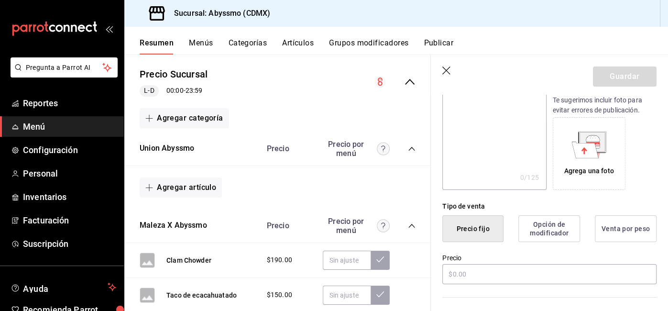
scroll to position [136, 0]
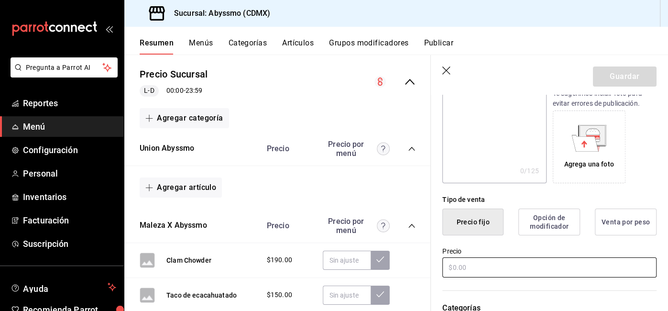
type input "Lactarius fizz"
click at [502, 270] on input "text" at bounding box center [549, 267] width 214 height 20
type input "$100.00"
click at [627, 71] on button "Guardar" at bounding box center [625, 76] width 64 height 20
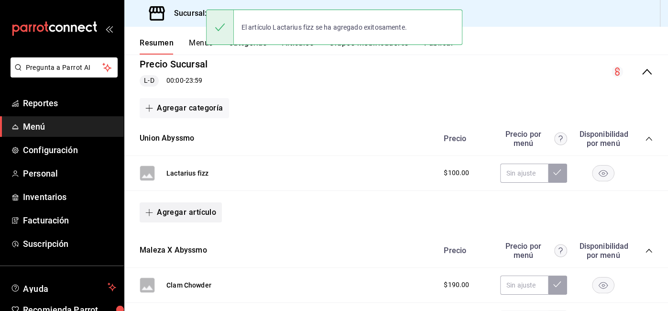
click at [185, 210] on button "Agregar artículo" at bounding box center [181, 212] width 82 height 20
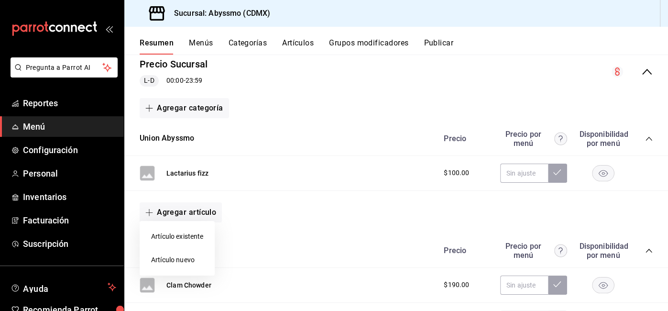
click at [191, 259] on li "Artículo nuevo" at bounding box center [177, 259] width 75 height 23
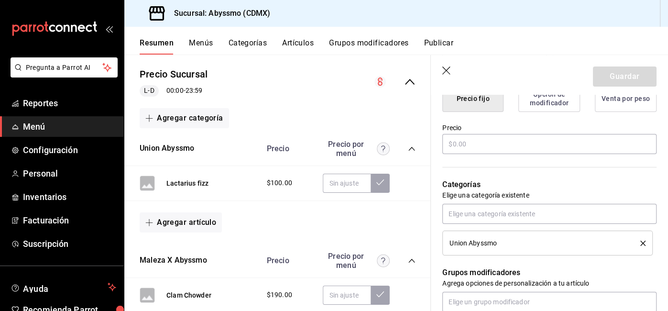
scroll to position [259, 0]
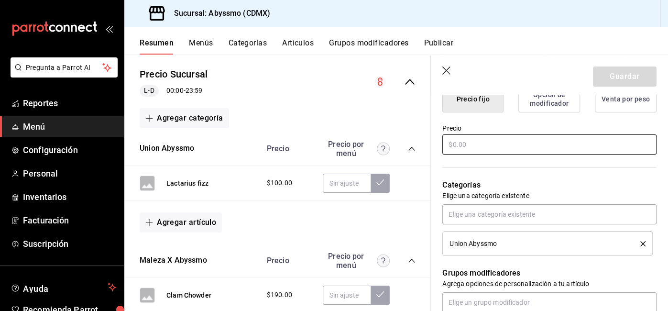
type input "Figuras indigas"
click at [484, 139] on input "text" at bounding box center [549, 144] width 214 height 20
type input "$100.00"
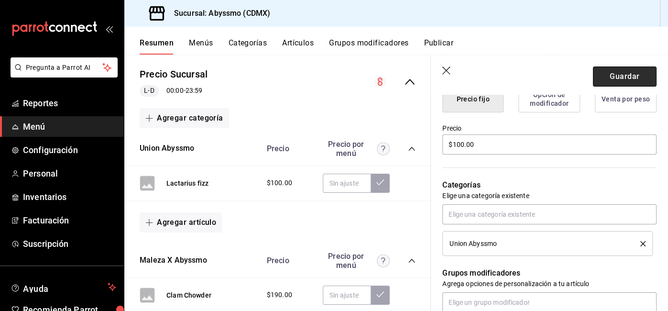
click at [613, 80] on button "Guardar" at bounding box center [625, 76] width 64 height 20
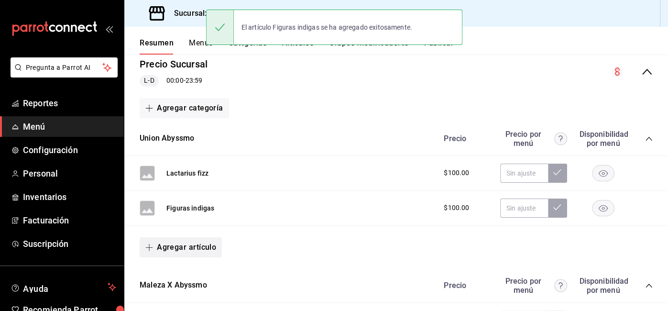
click at [178, 243] on button "Agregar artículo" at bounding box center [181, 247] width 82 height 20
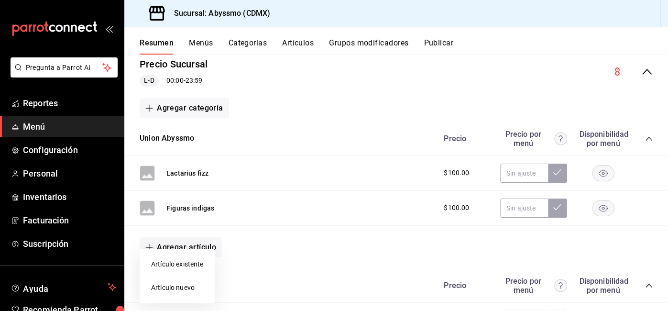
click at [169, 286] on li "Artículo nuevo" at bounding box center [177, 287] width 75 height 23
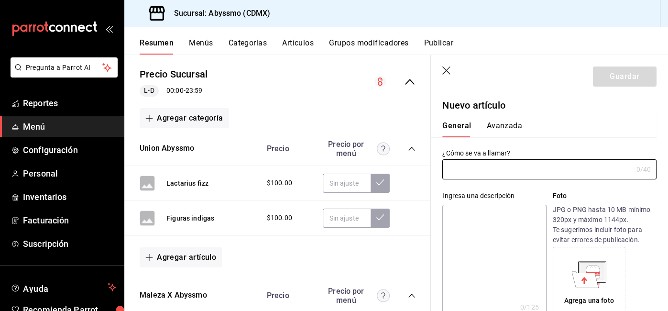
type input "R"
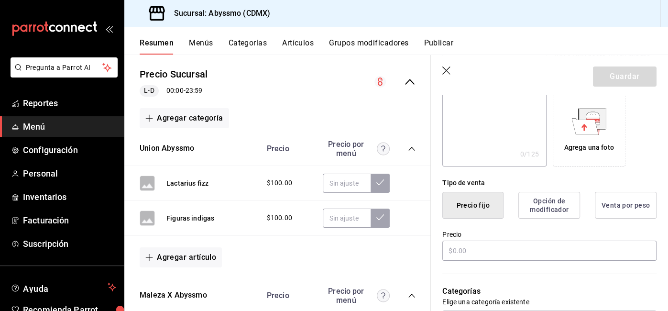
scroll to position [154, 0]
type input "Tucan"
click at [463, 247] on input "text" at bounding box center [549, 250] width 214 height 20
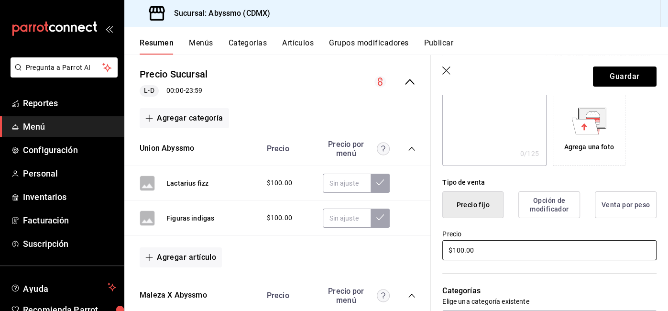
type input "$100.00"
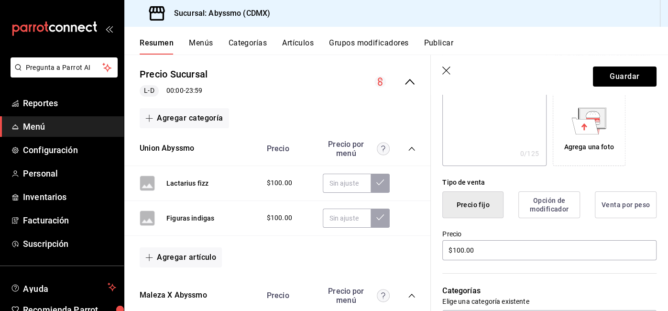
click at [667, 70] on header "Guardar" at bounding box center [549, 74] width 237 height 39
click at [619, 75] on button "Guardar" at bounding box center [625, 76] width 64 height 20
